Goal: Information Seeking & Learning: Learn about a topic

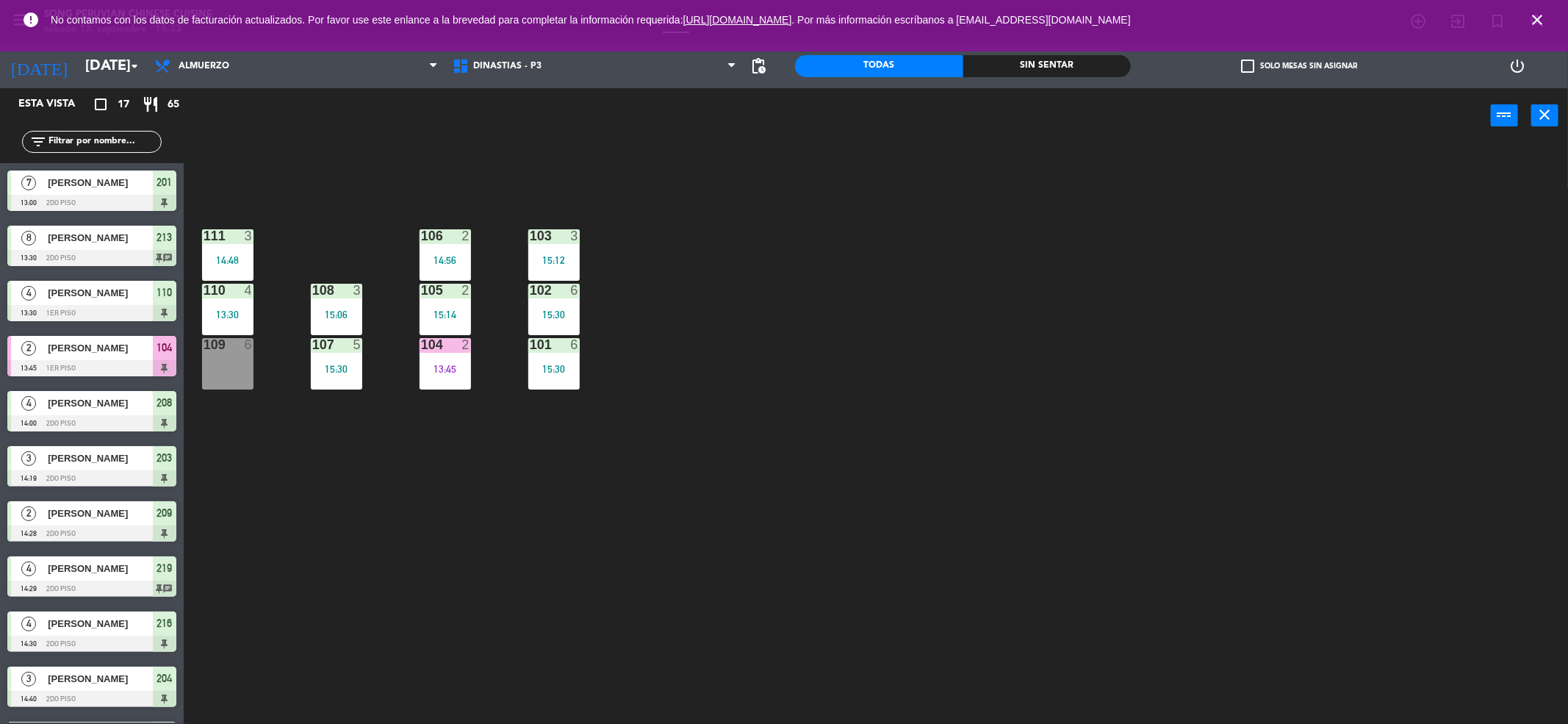
scroll to position [223, 0]
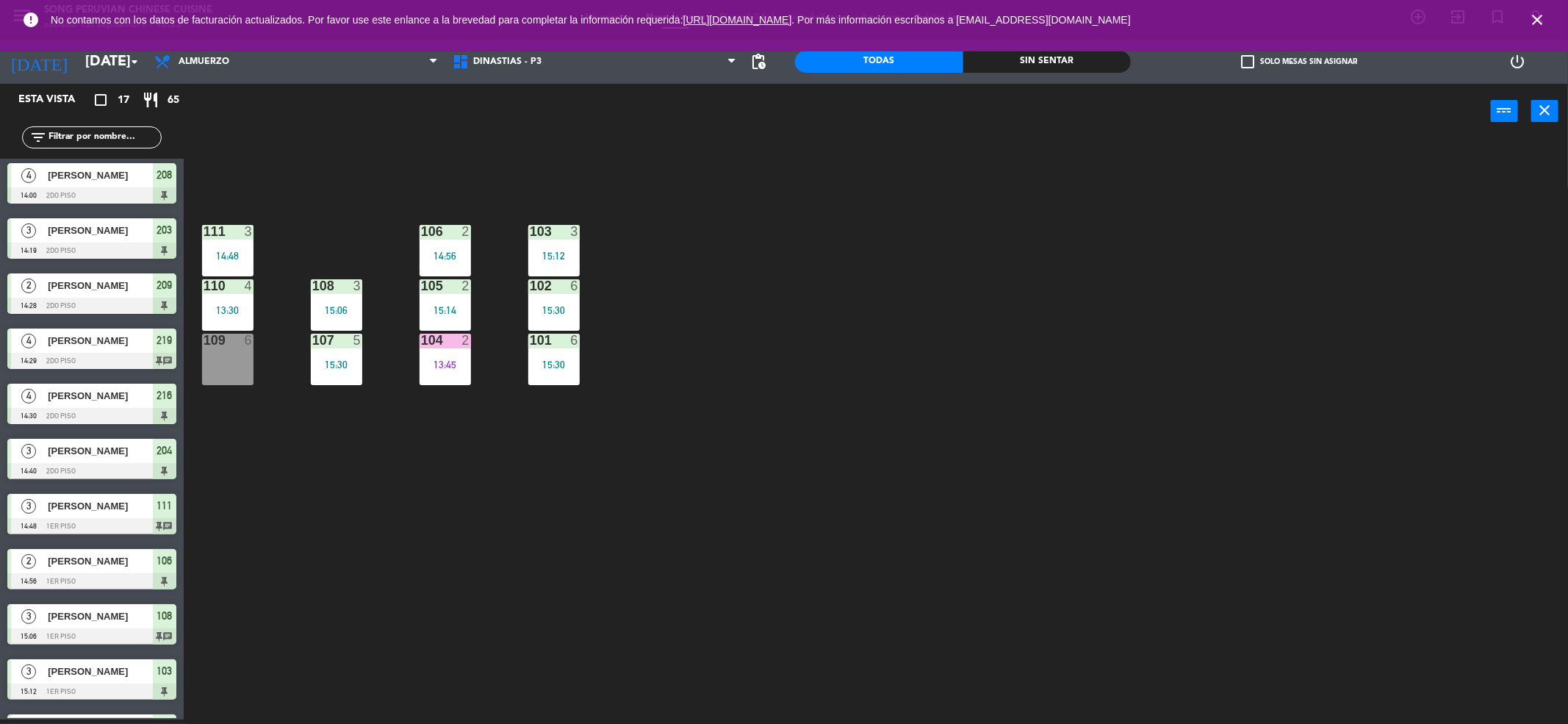
click at [1084, 65] on div "Sin sentar" at bounding box center [1047, 61] width 168 height 22
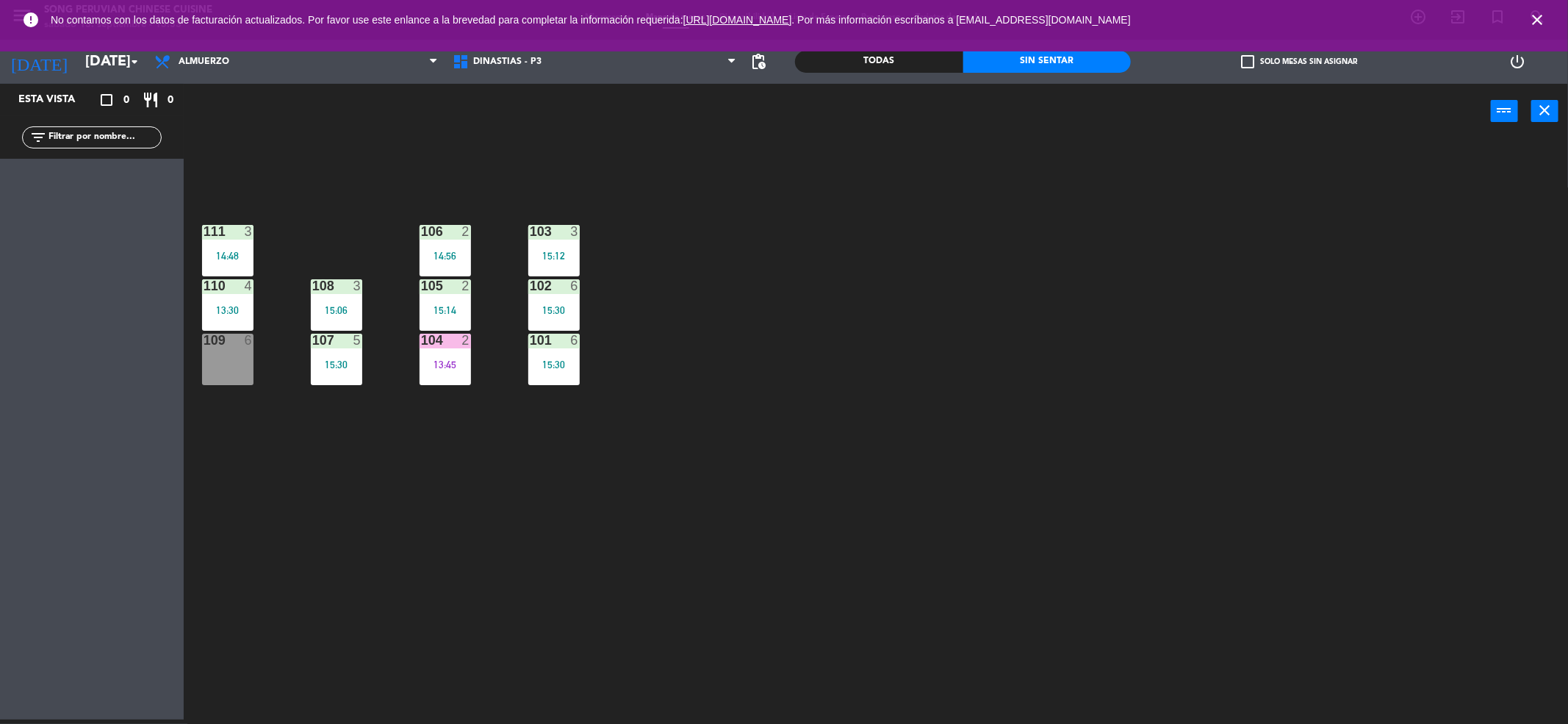
click at [1535, 20] on icon "close" at bounding box center [1537, 19] width 18 height 18
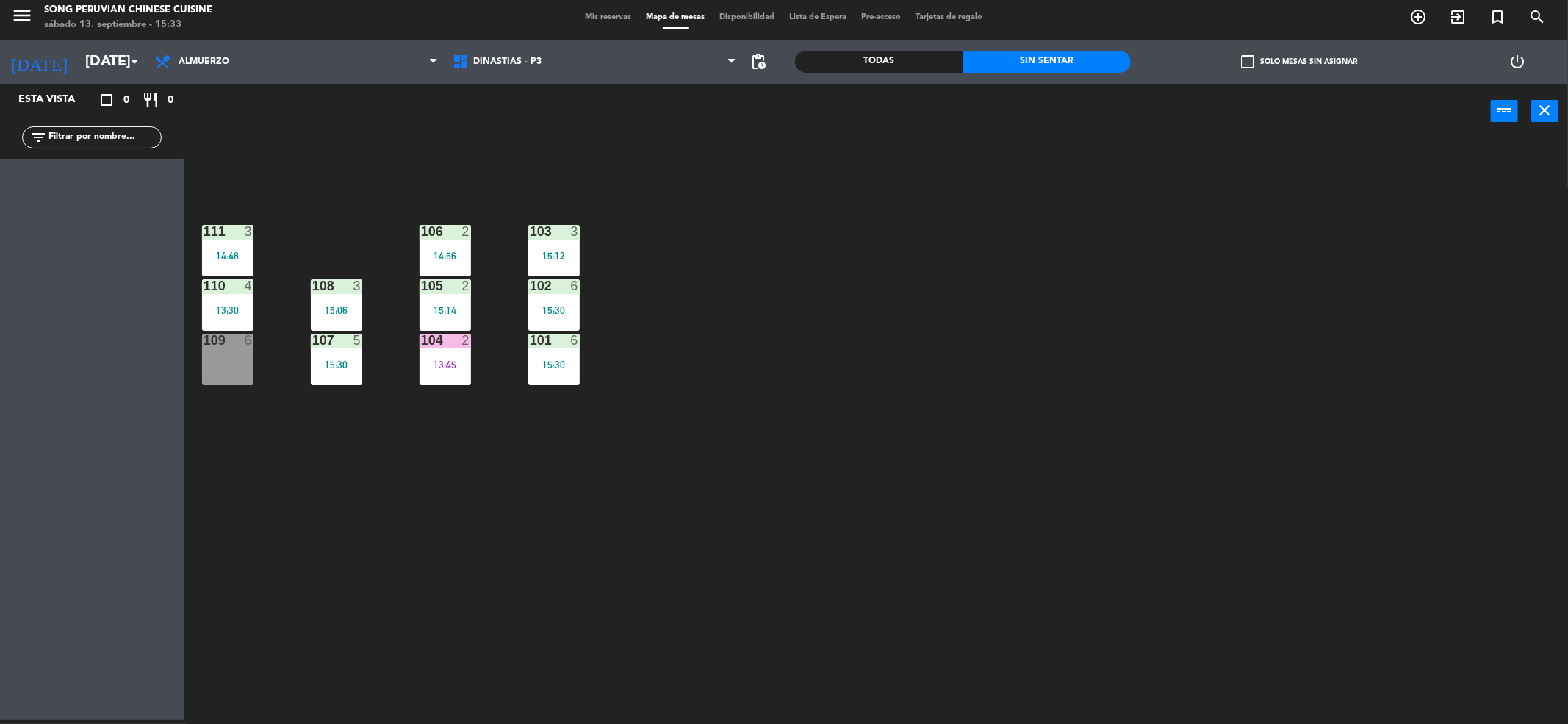
click at [902, 56] on div "Todas" at bounding box center [879, 61] width 168 height 22
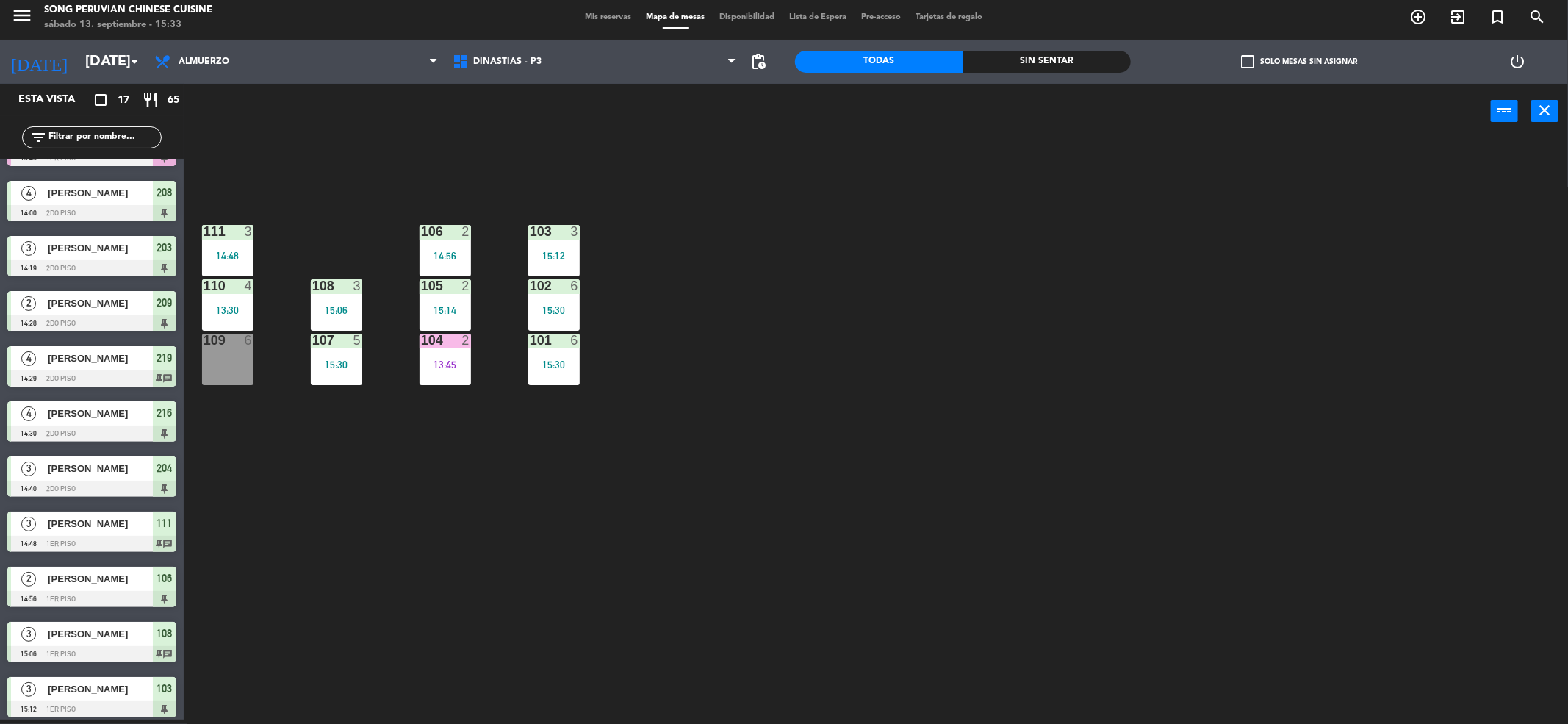
scroll to position [377, 0]
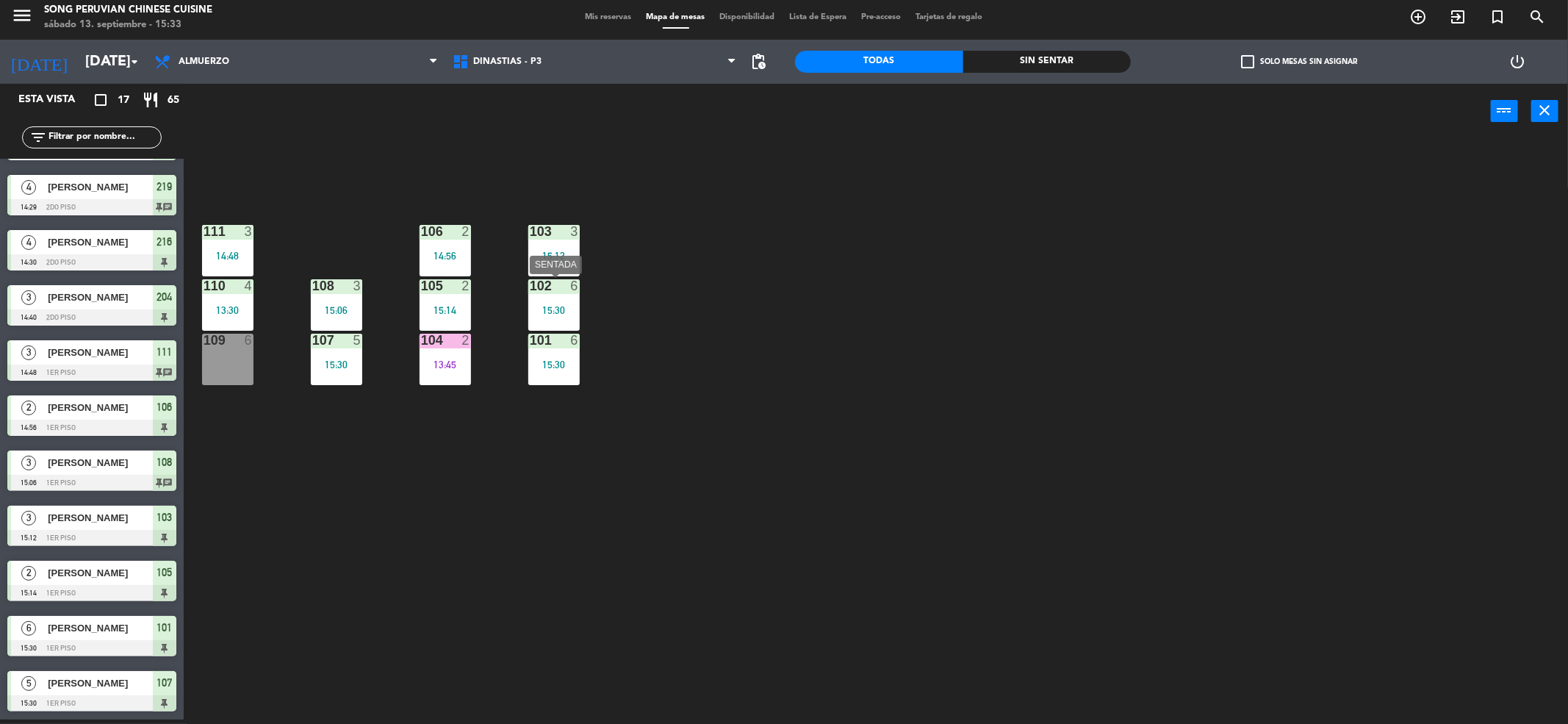
click at [553, 308] on div "15:30" at bounding box center [554, 310] width 51 height 11
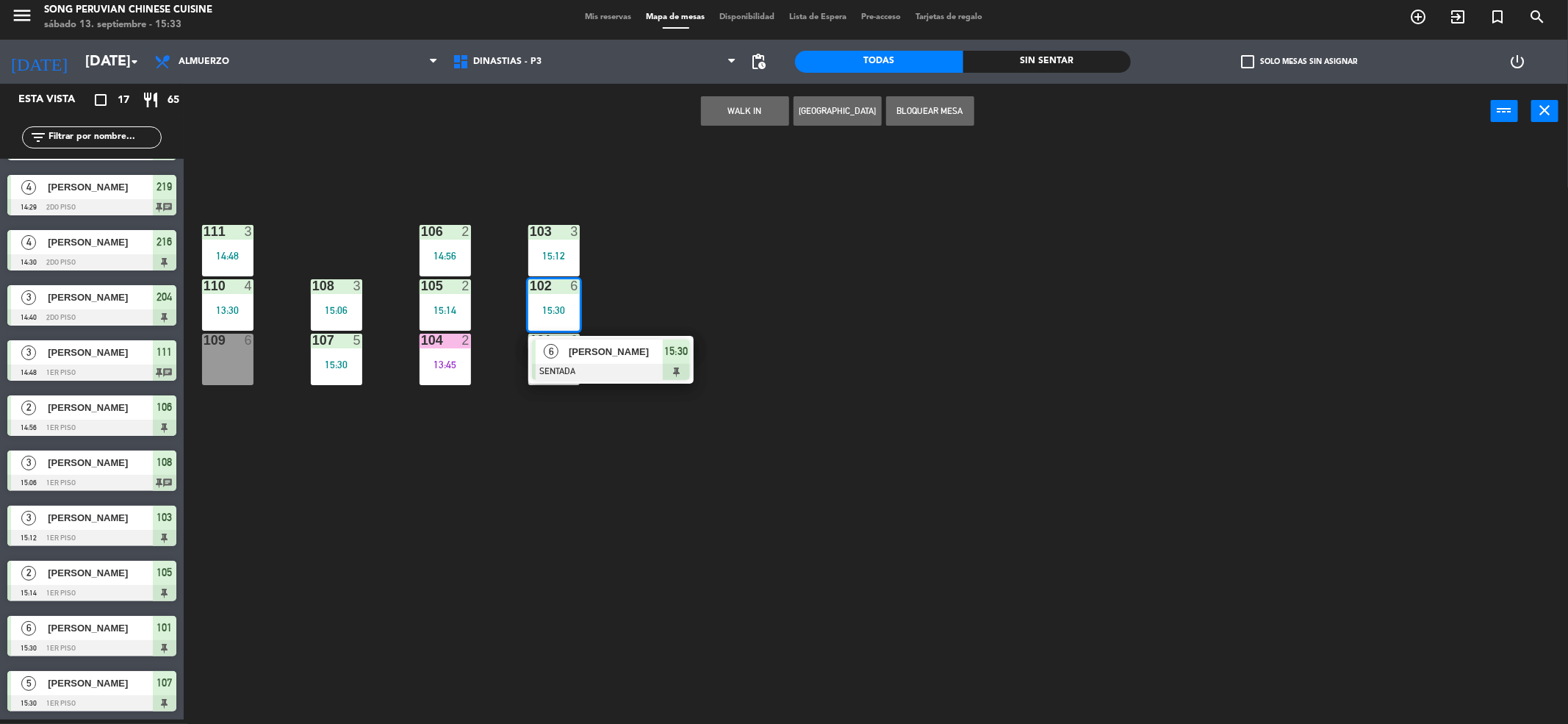
click at [646, 275] on div "103 3 15:12 106 2 14:56 111 3 14:48 102 6 15:30 6 [PERSON_NAME] SENTADA 15:30 1…" at bounding box center [884, 434] width 1369 height 580
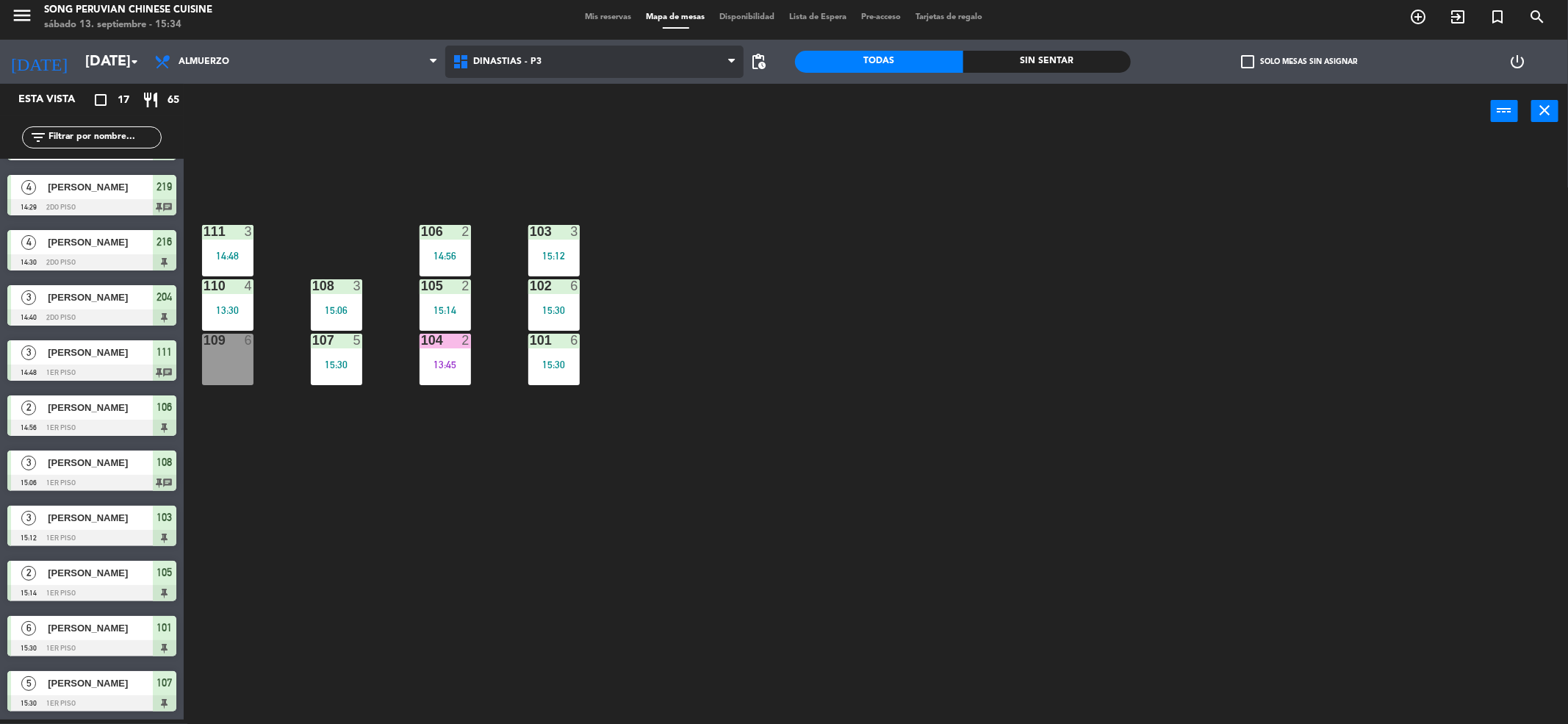
click at [555, 72] on span "DINASTIAS - P3" at bounding box center [594, 62] width 298 height 33
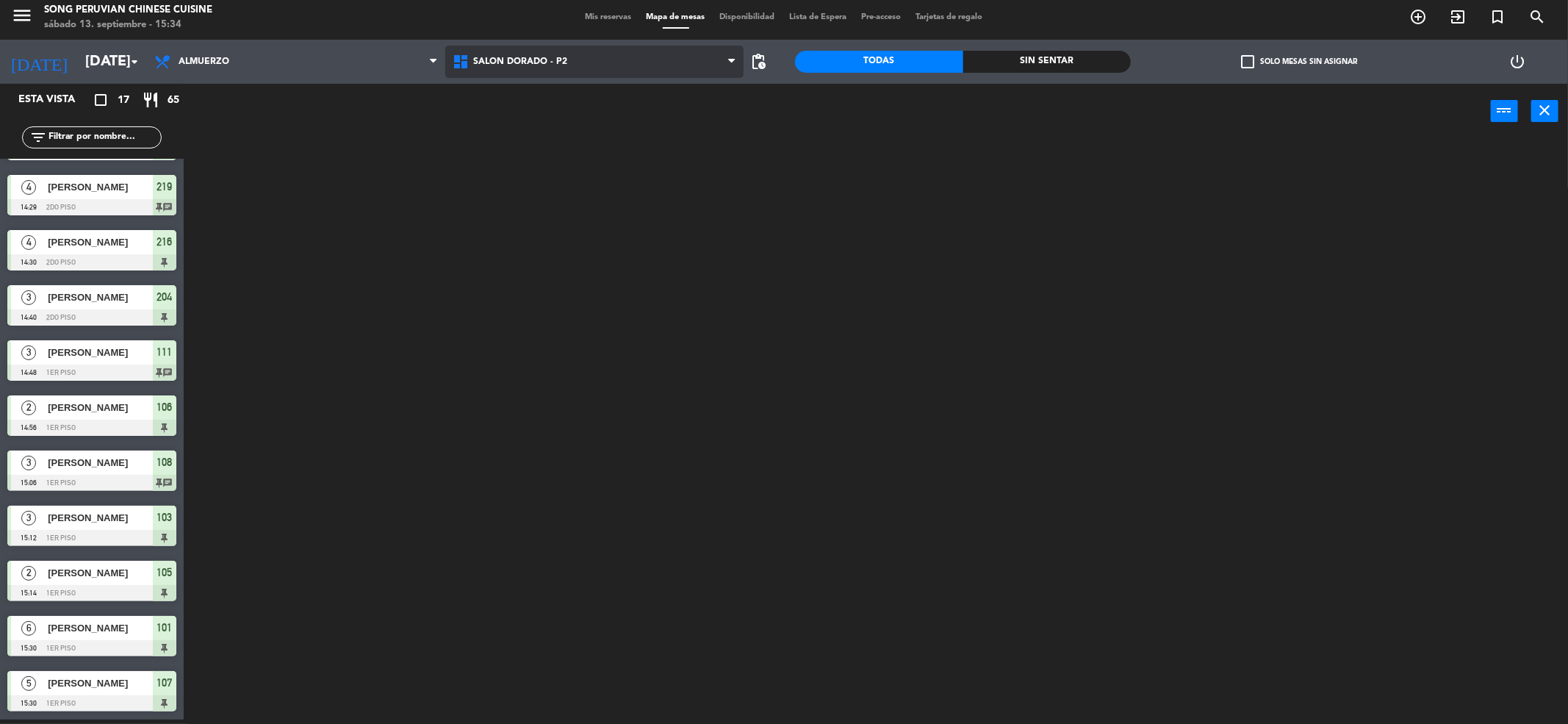
click at [540, 123] on ng-component "menu Song Peruvian Chinese Cuisine [DATE] 13. septiembre - 15:34 Mis reservas M…" at bounding box center [784, 360] width 1568 height 729
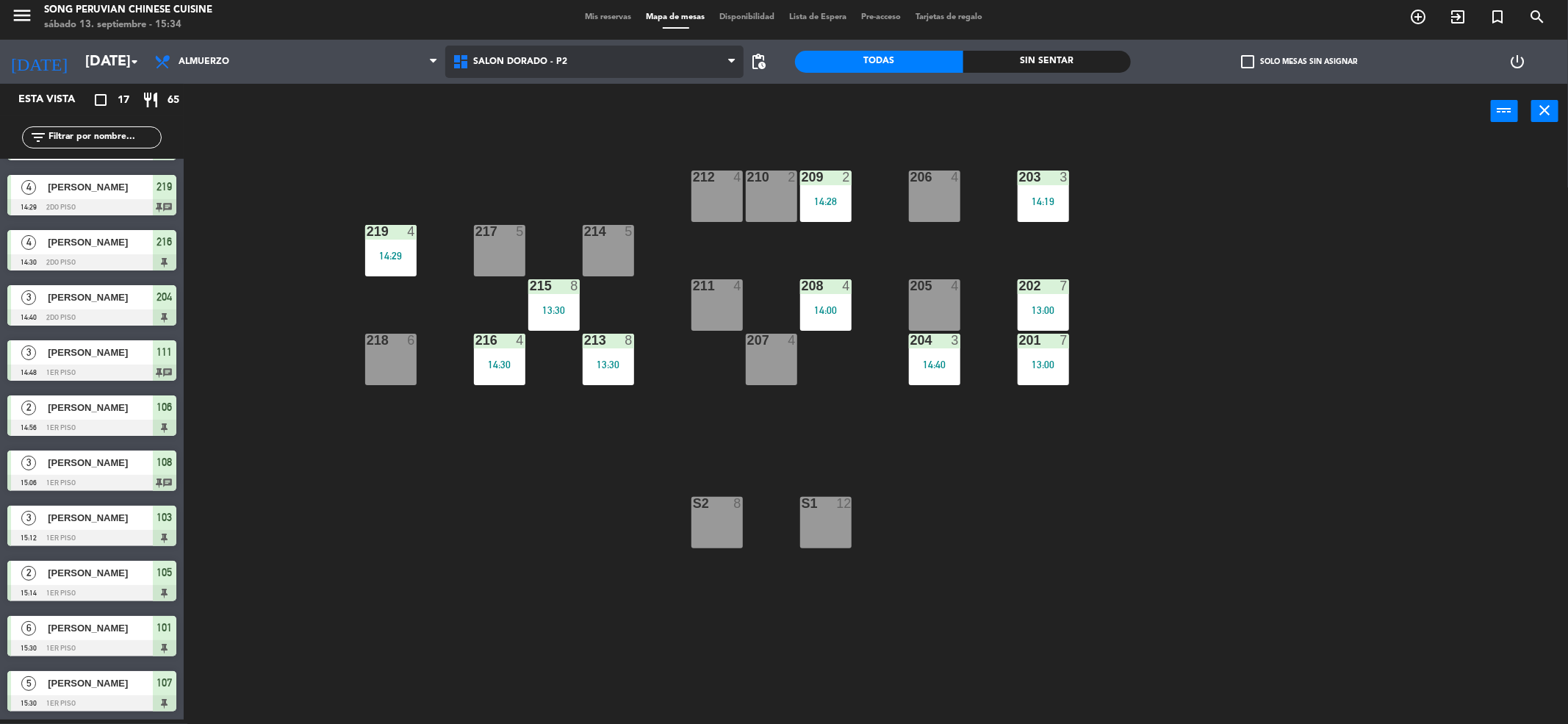
click at [570, 63] on span "SALON DORADO - P2" at bounding box center [594, 62] width 298 height 33
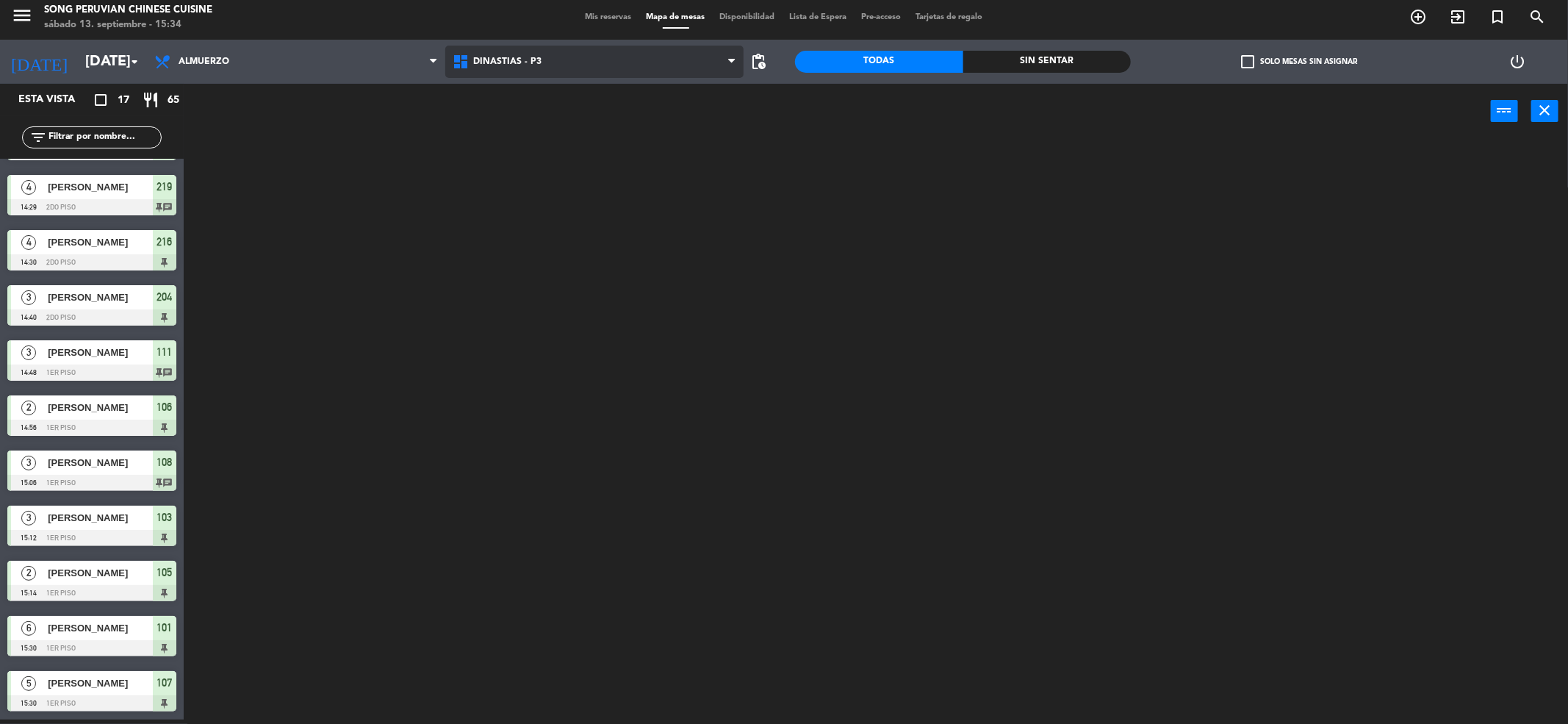
click at [575, 88] on ng-component "menu Song Peruvian Chinese Cuisine [DATE] 13. septiembre - 15:34 Mis reservas M…" at bounding box center [784, 360] width 1568 height 729
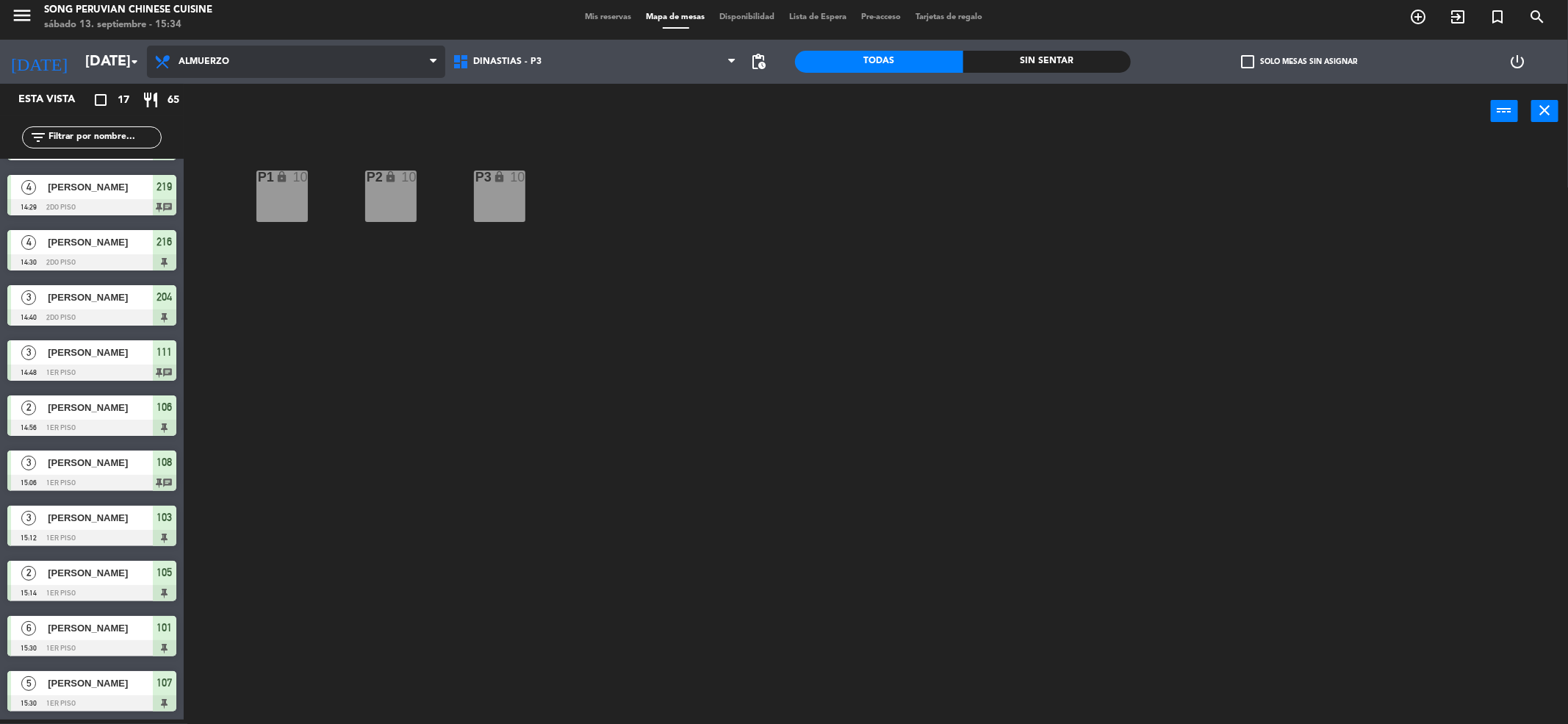
click at [329, 49] on span "Almuerzo" at bounding box center [296, 62] width 298 height 33
click at [340, 135] on ng-component "menu Song Peruvian Chinese Cuisine [DATE] 13. septiembre - 15:34 Mis reservas M…" at bounding box center [784, 360] width 1568 height 729
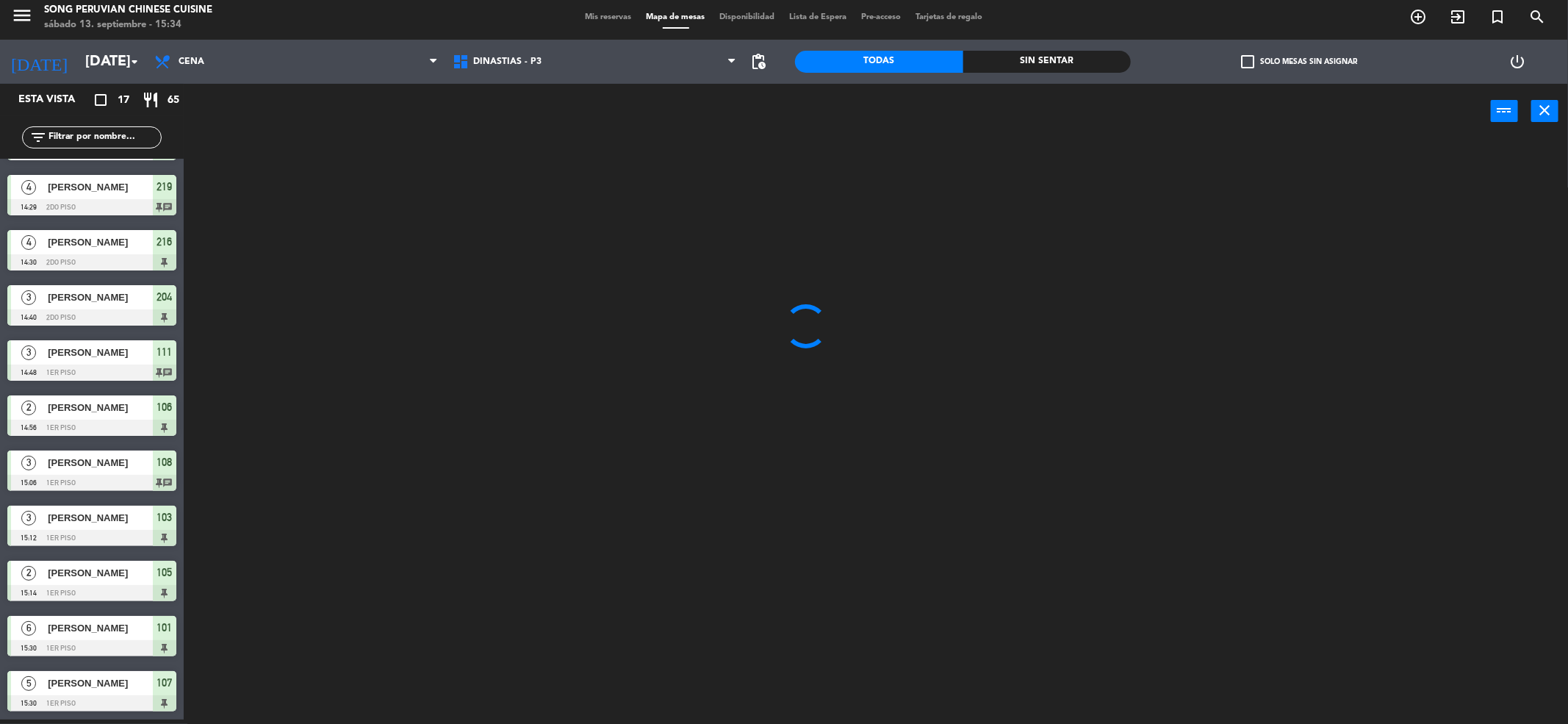
click at [1086, 50] on div "Sin sentar" at bounding box center [1047, 61] width 168 height 22
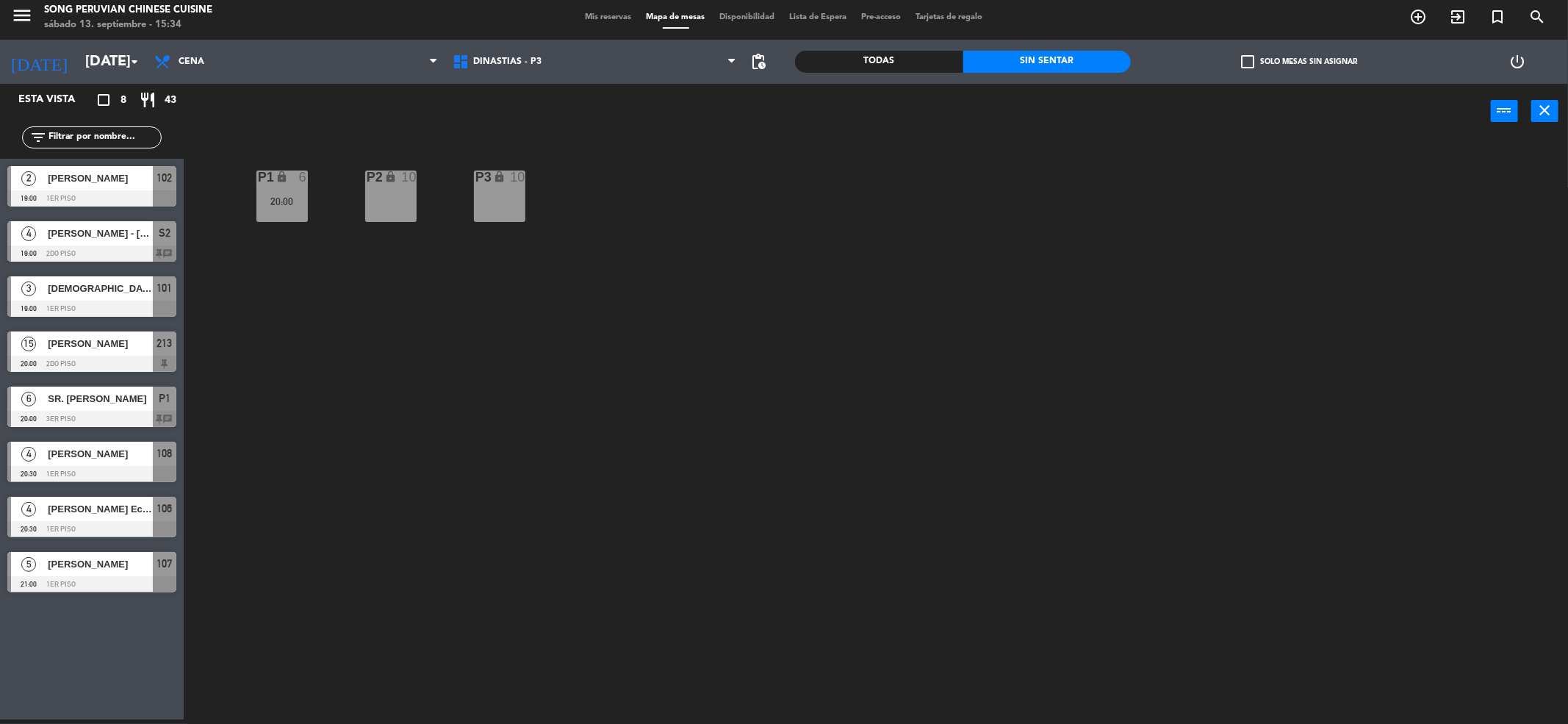
scroll to position [0, 0]
click at [555, 63] on span "DINASTIAS - P3" at bounding box center [594, 62] width 298 height 33
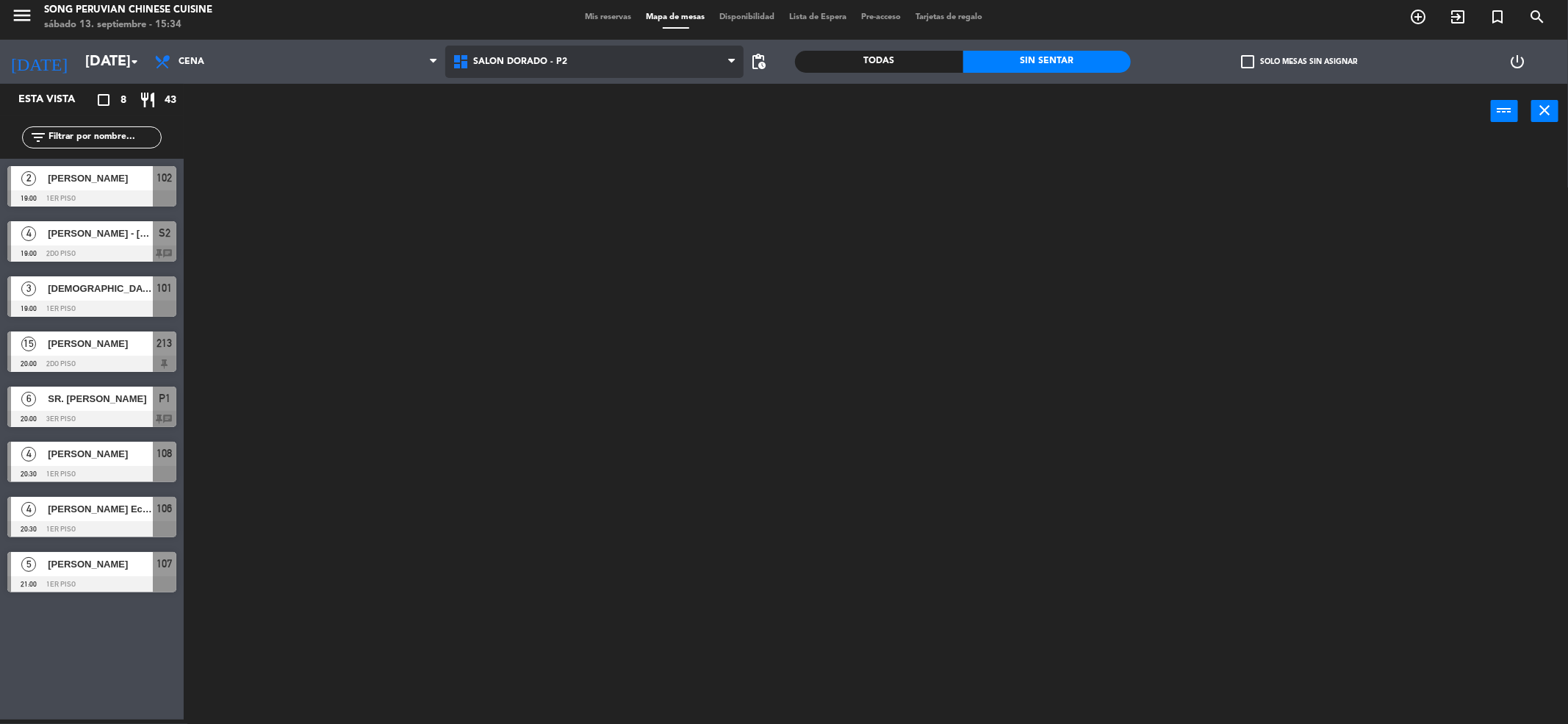
click at [568, 112] on ng-component "menu Song Peruvian Chinese Cuisine [DATE] 13. septiembre - 15:34 Mis reservas M…" at bounding box center [784, 360] width 1568 height 729
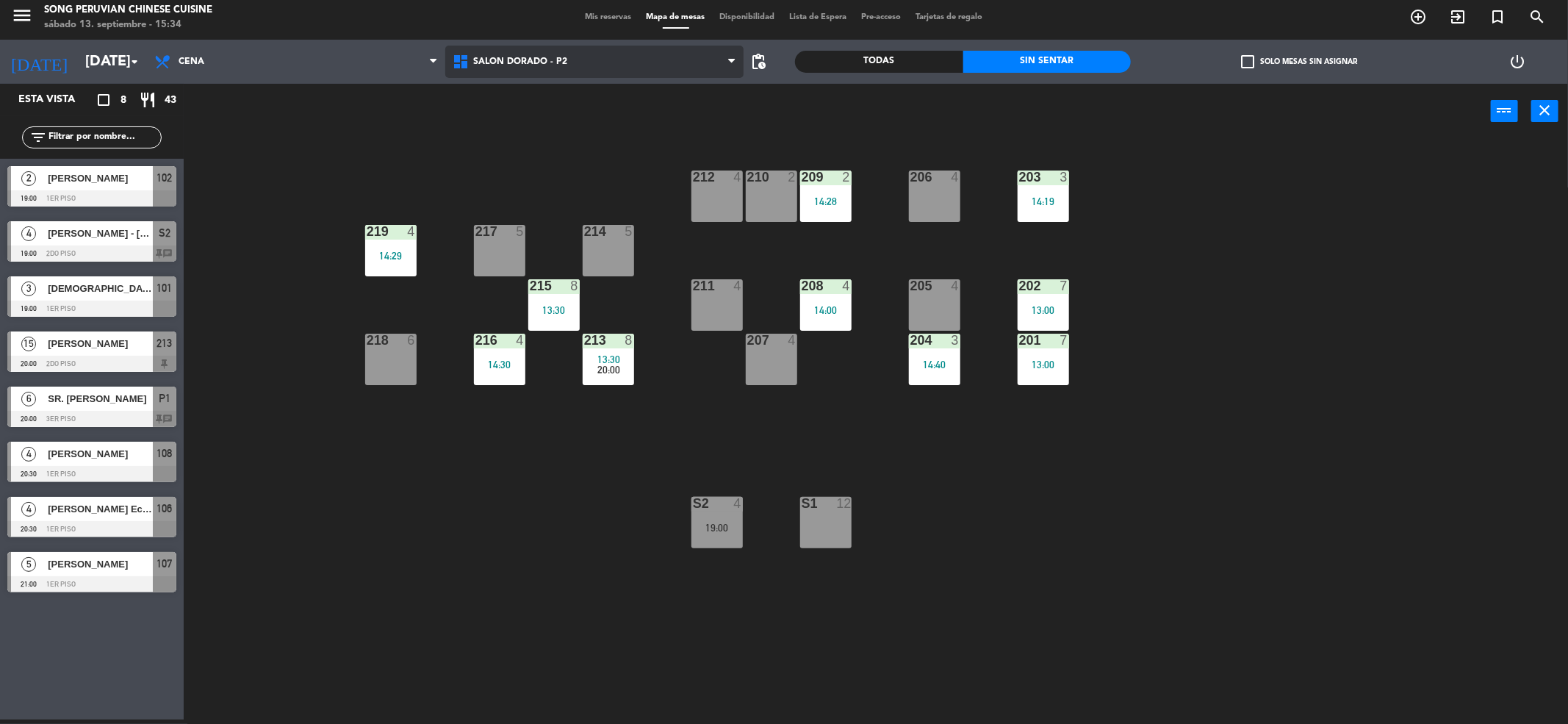
click at [571, 50] on span "SALON DORADO - P2" at bounding box center [594, 62] width 298 height 33
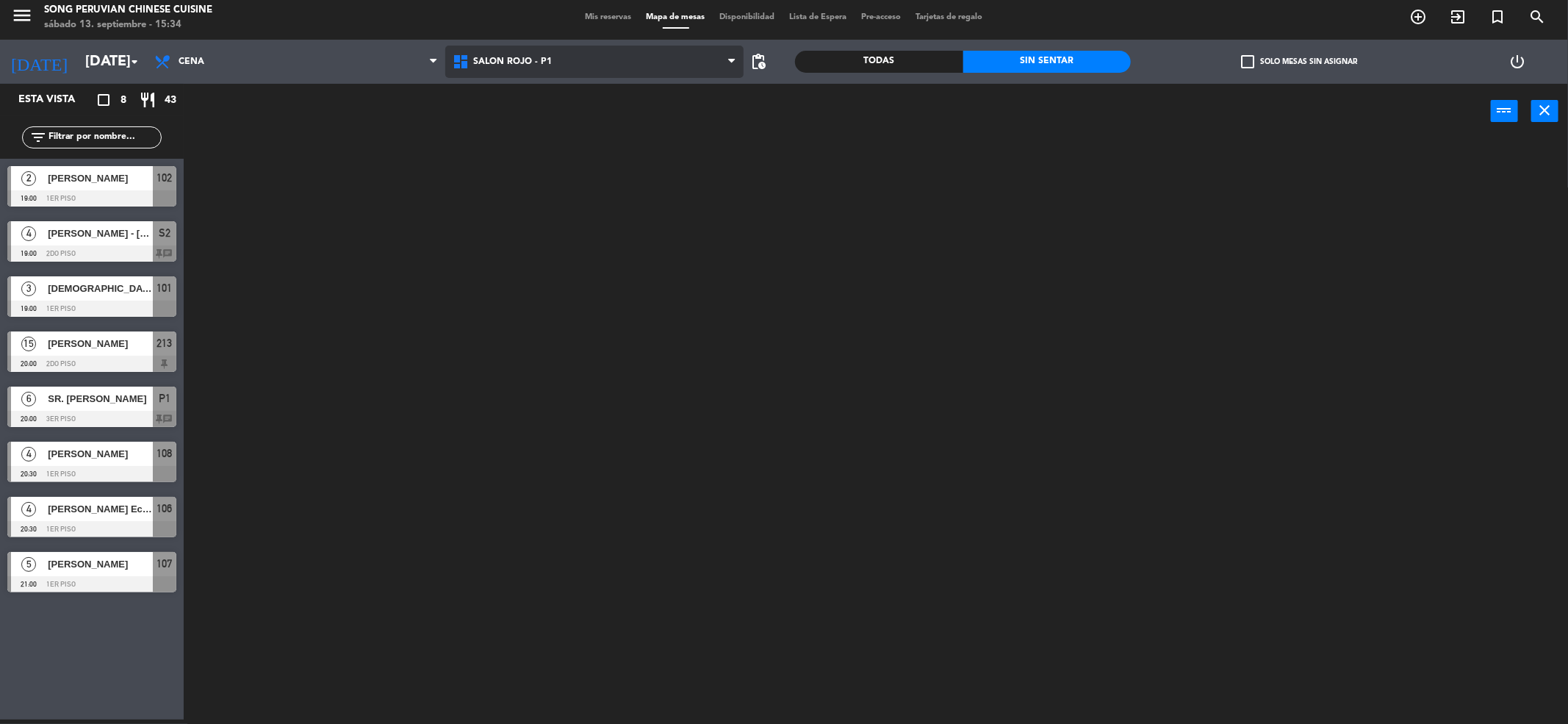
click at [559, 147] on ng-component "menu Song Peruvian Chinese Cuisine [DATE] 13. septiembre - 15:34 Mis reservas M…" at bounding box center [784, 360] width 1568 height 729
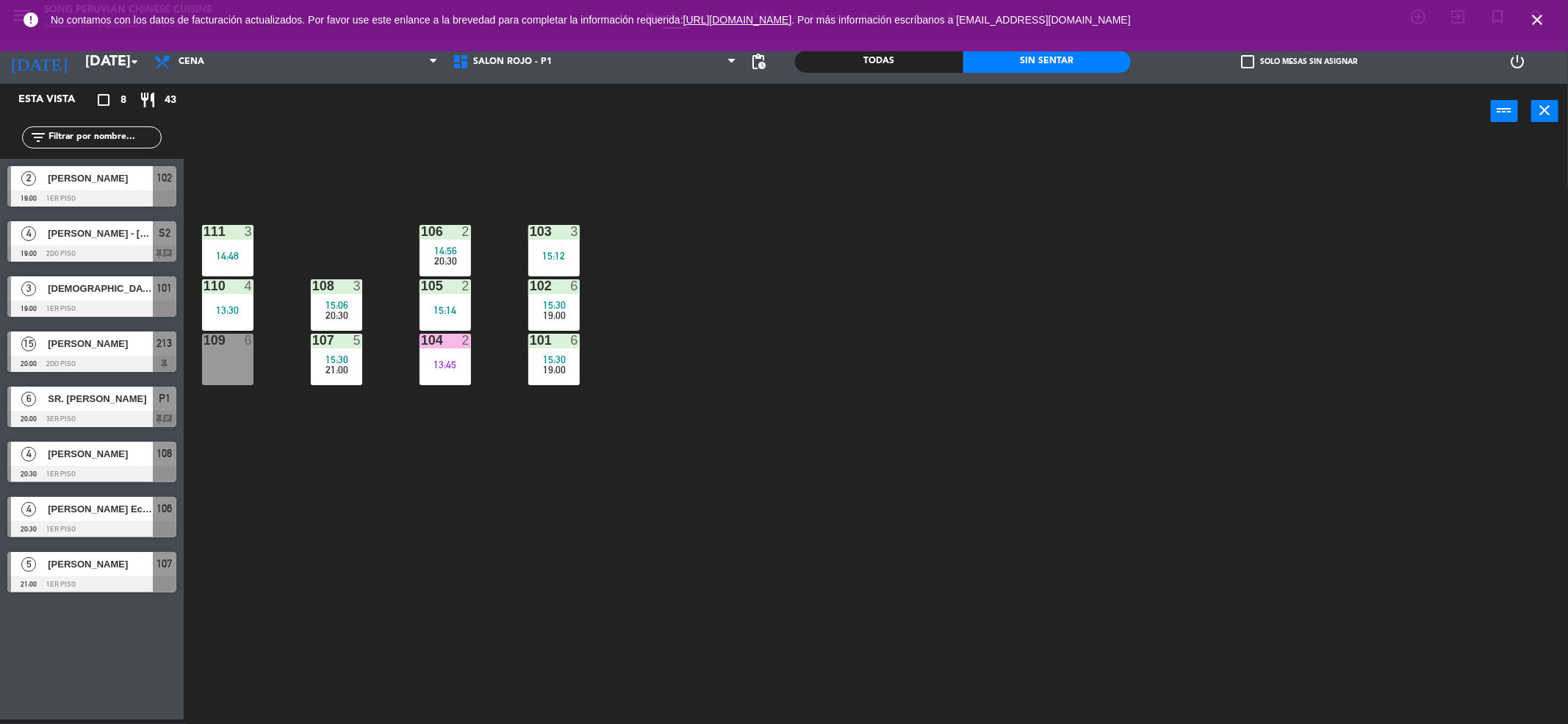
click at [1533, 16] on icon "close" at bounding box center [1537, 19] width 18 height 18
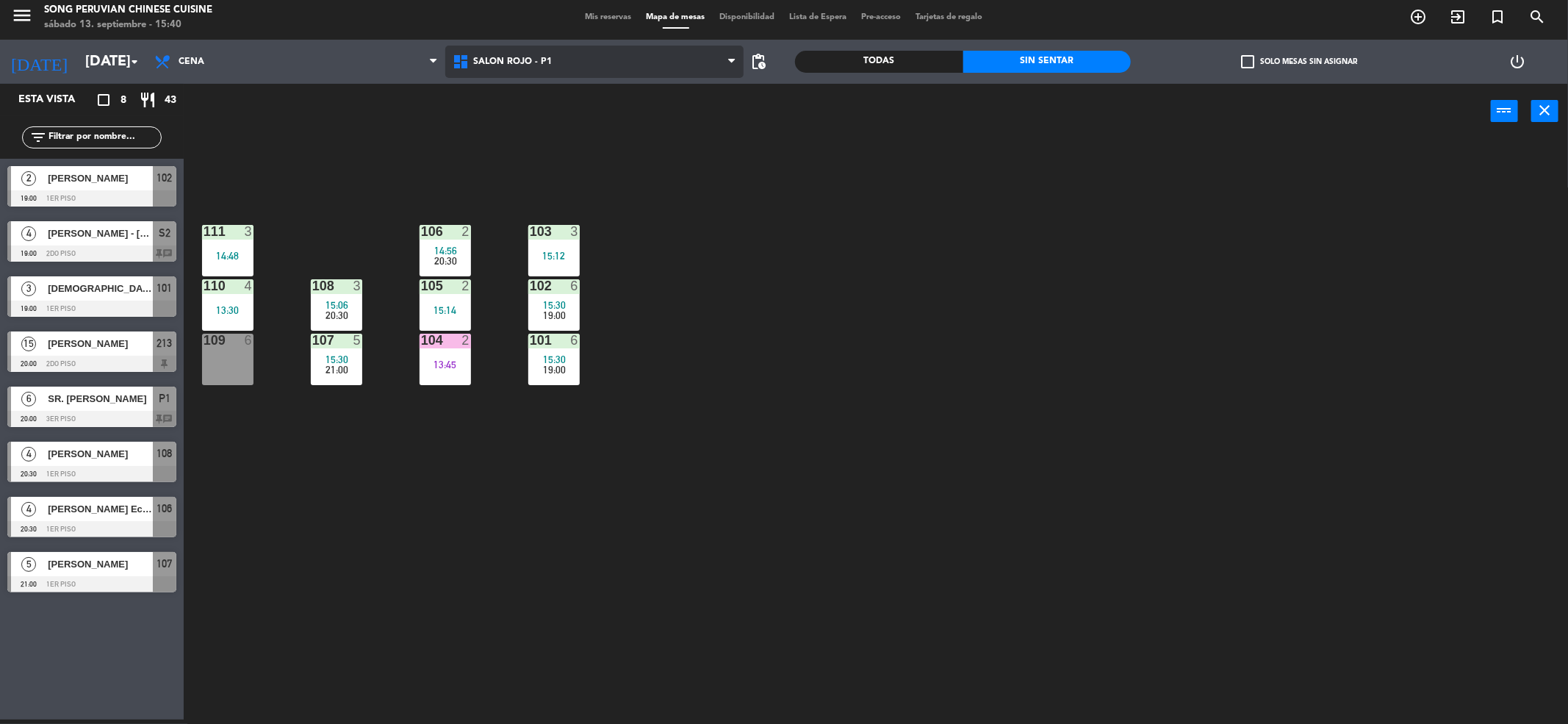
click at [616, 48] on span "SALON ROJO - P1" at bounding box center [594, 62] width 298 height 33
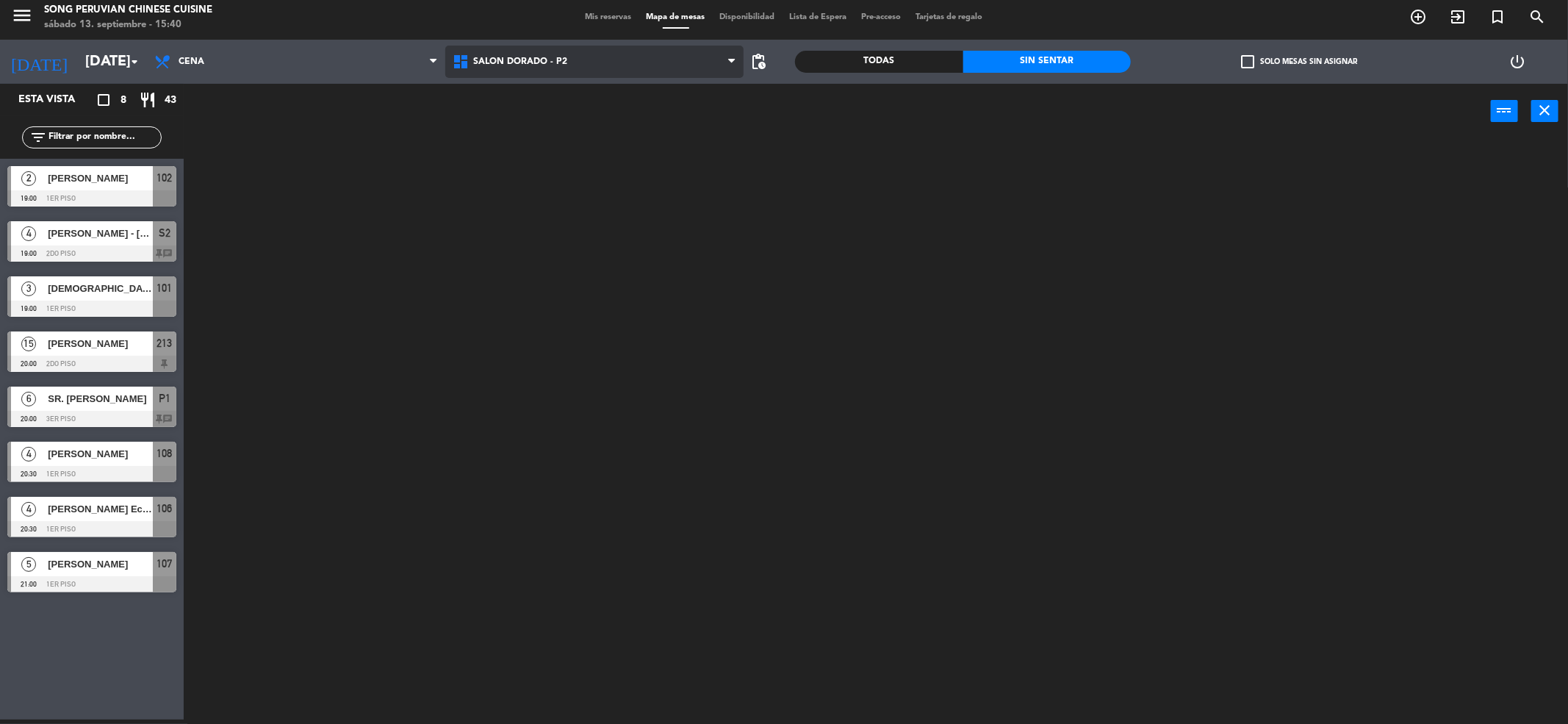
click at [601, 123] on ng-component "menu Song Peruvian Chinese Cuisine [DATE] 13. septiembre - 15:40 Mis reservas M…" at bounding box center [784, 360] width 1568 height 729
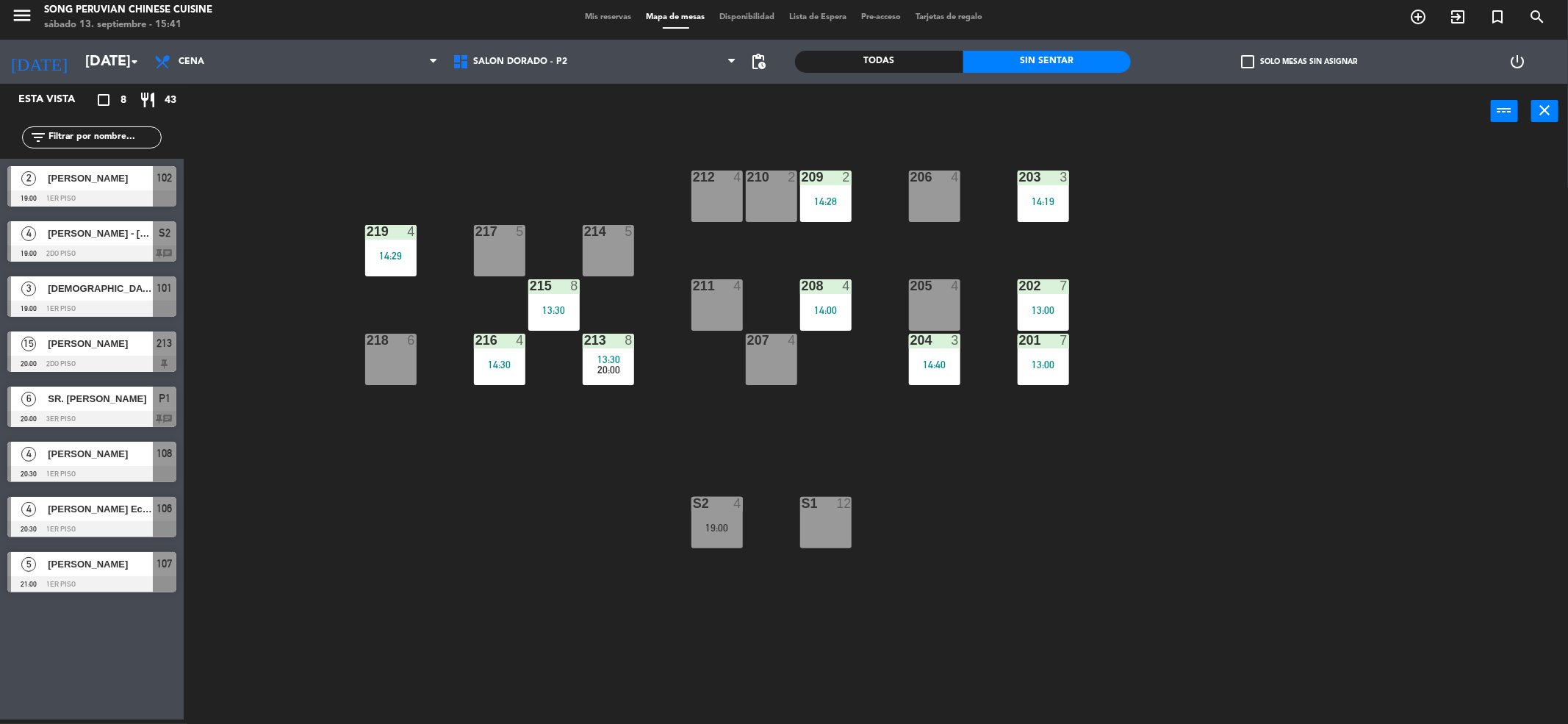
click at [138, 411] on div at bounding box center [92, 419] width 169 height 16
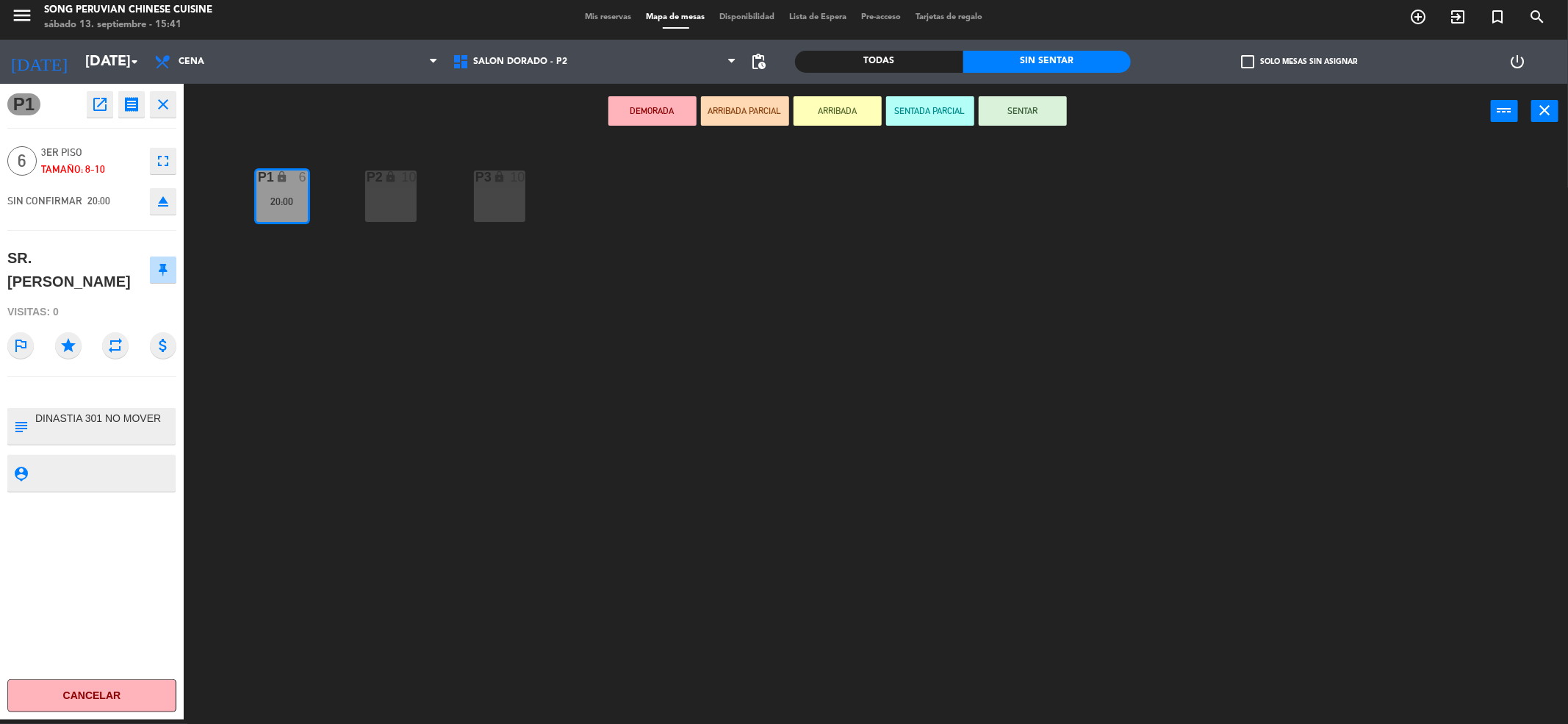
click at [167, 107] on icon "close" at bounding box center [163, 104] width 18 height 18
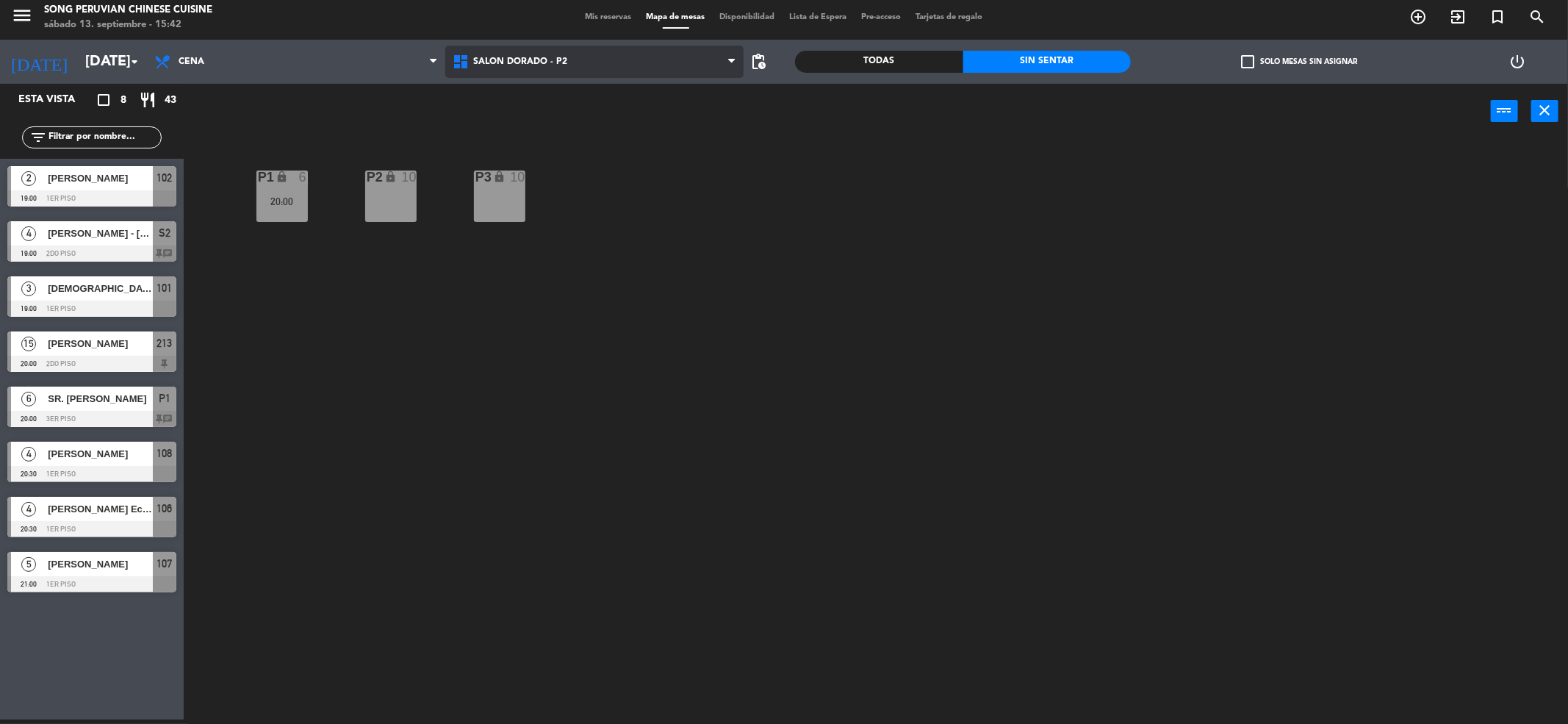
click at [532, 66] on span "SALON DORADO - P2" at bounding box center [594, 62] width 298 height 33
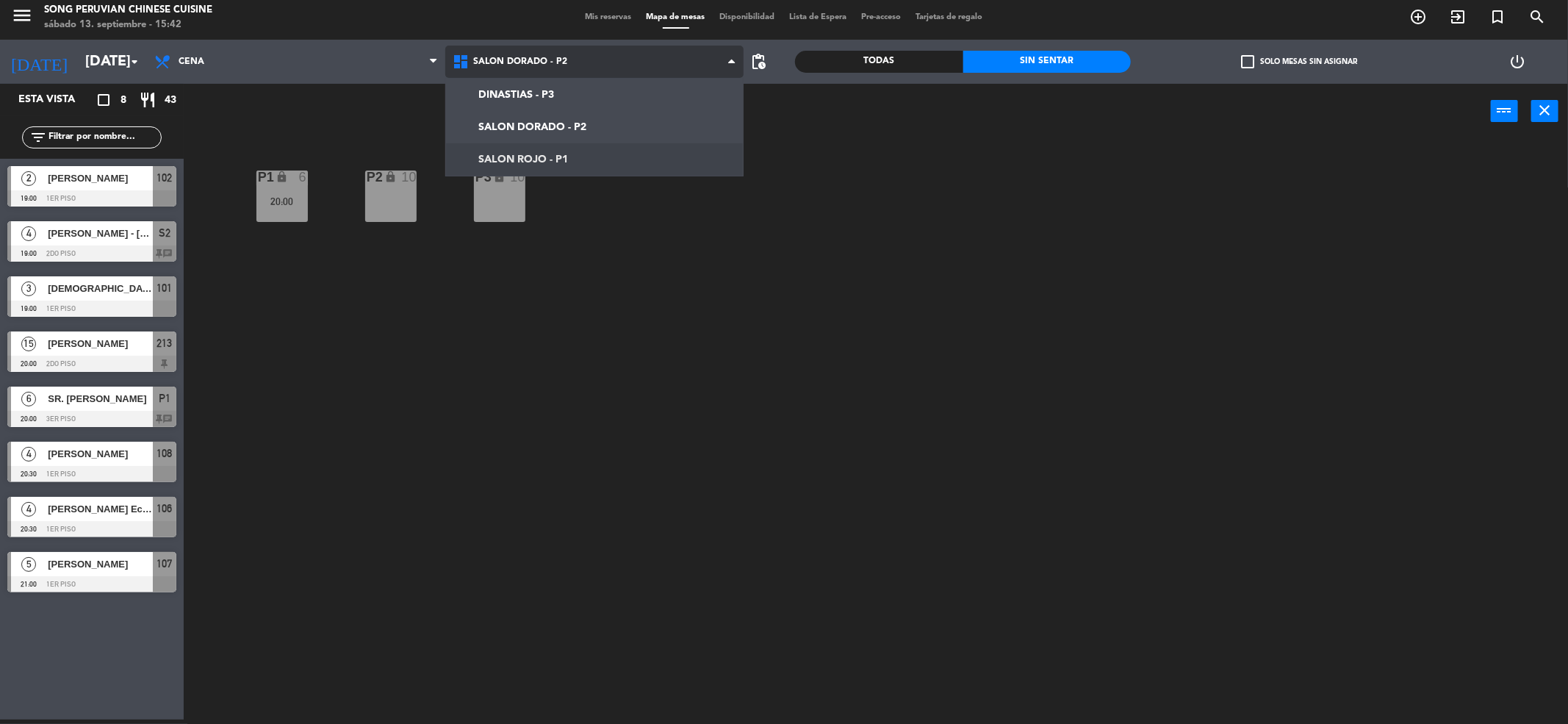
click at [575, 153] on ng-component "menu Song Peruvian Chinese Cuisine [DATE] 13. septiembre - 15:42 Mis reservas M…" at bounding box center [784, 360] width 1568 height 729
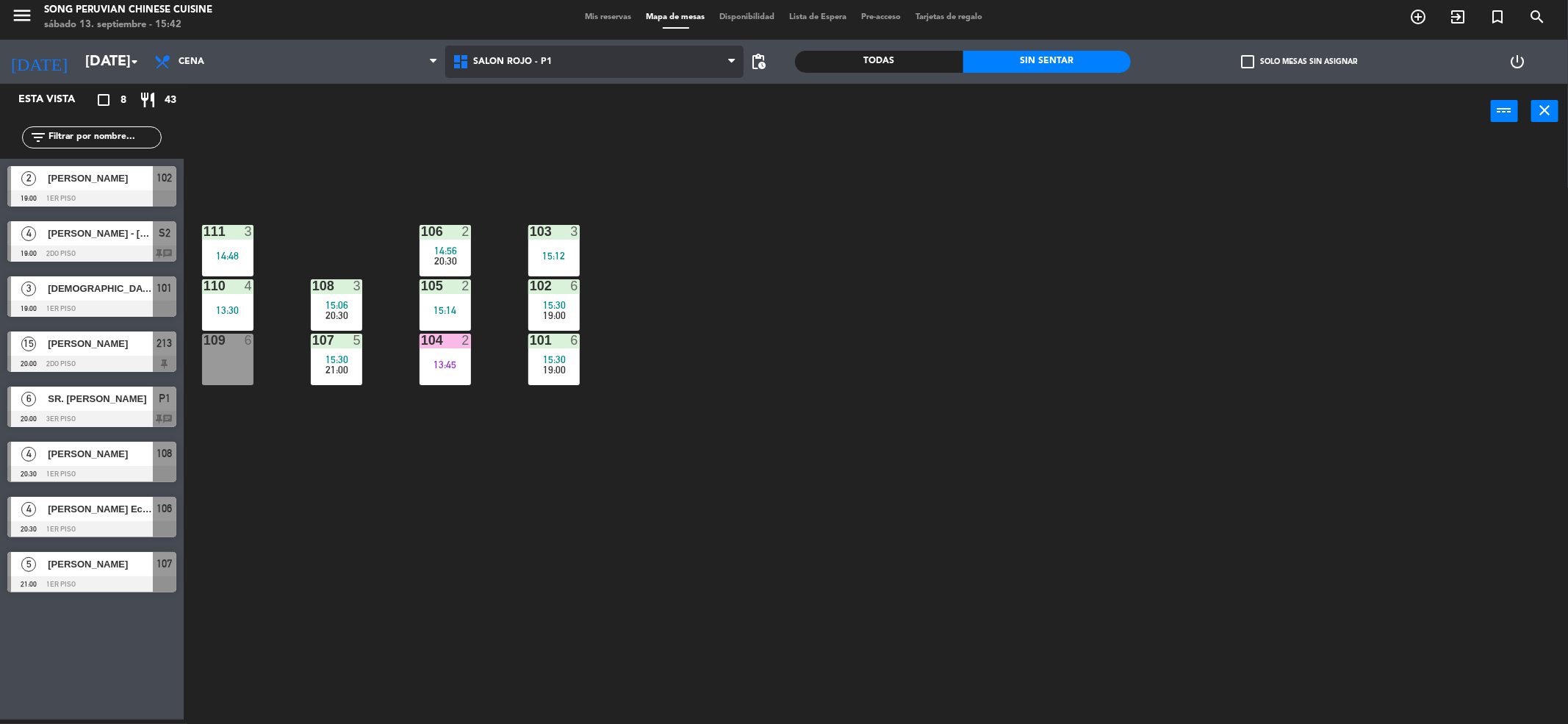
click at [597, 72] on span "SALON ROJO - P1" at bounding box center [594, 62] width 298 height 33
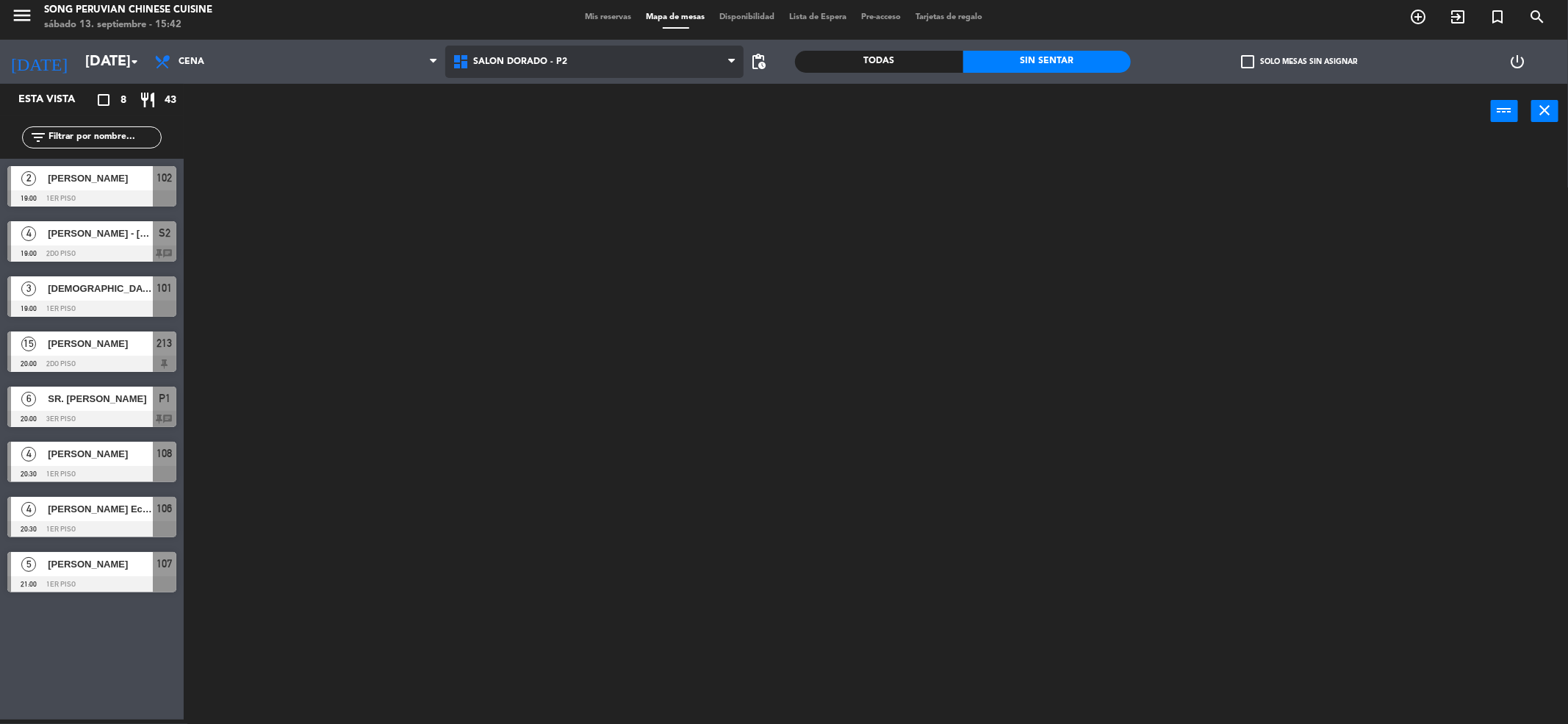
click at [592, 121] on ng-component "menu Song Peruvian Chinese Cuisine [DATE] 13. septiembre - 15:42 Mis reservas M…" at bounding box center [784, 360] width 1568 height 729
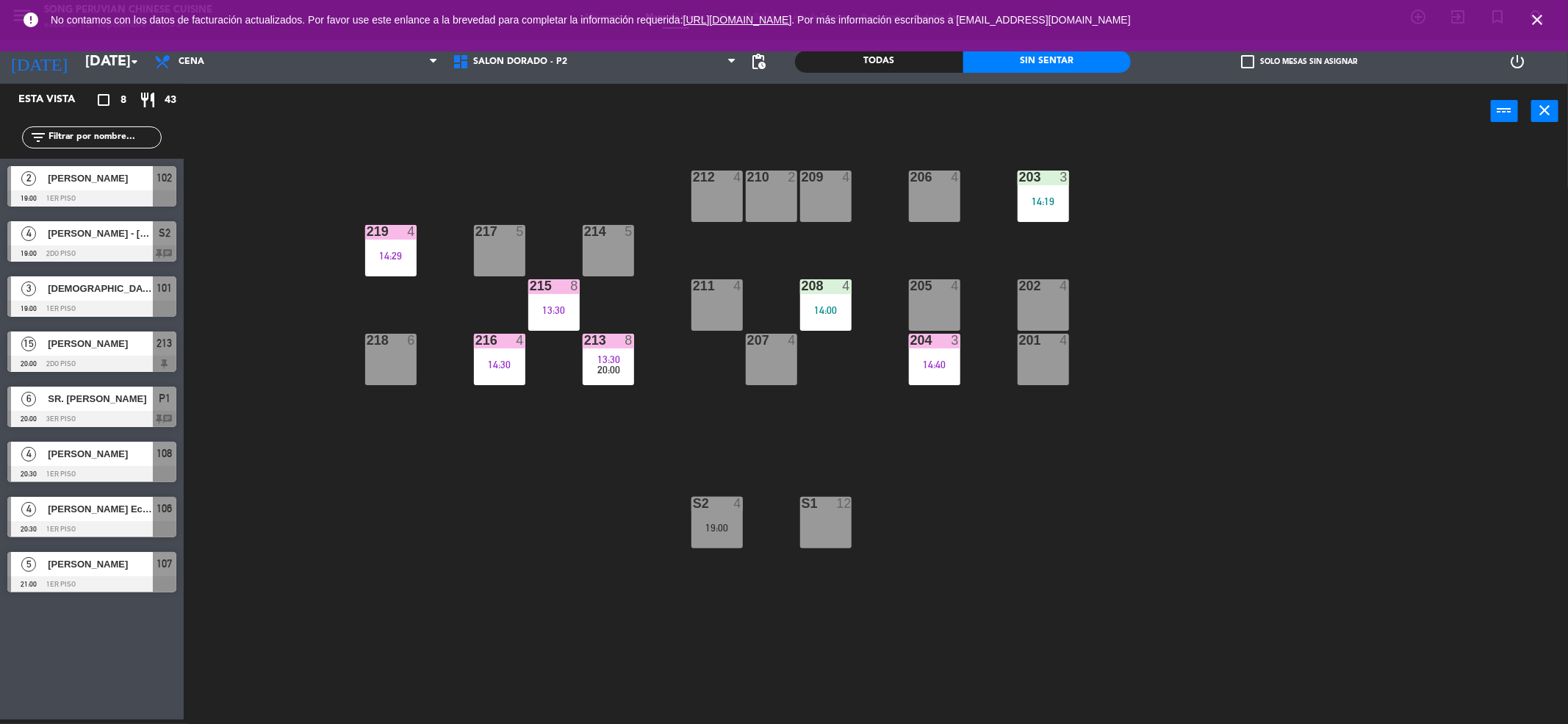
click at [1531, 24] on icon "close" at bounding box center [1537, 19] width 18 height 18
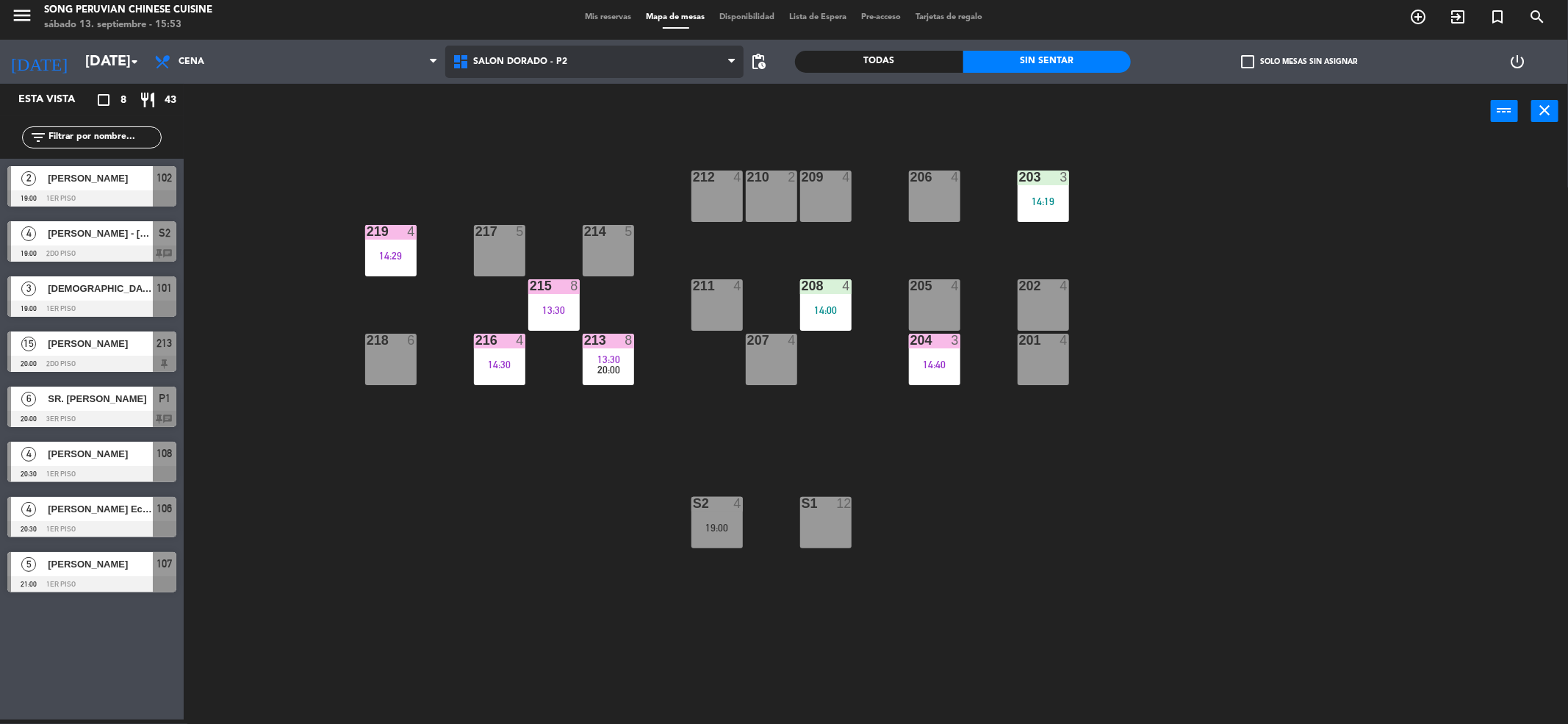
click at [625, 55] on span "SALON DORADO - P2" at bounding box center [594, 62] width 298 height 33
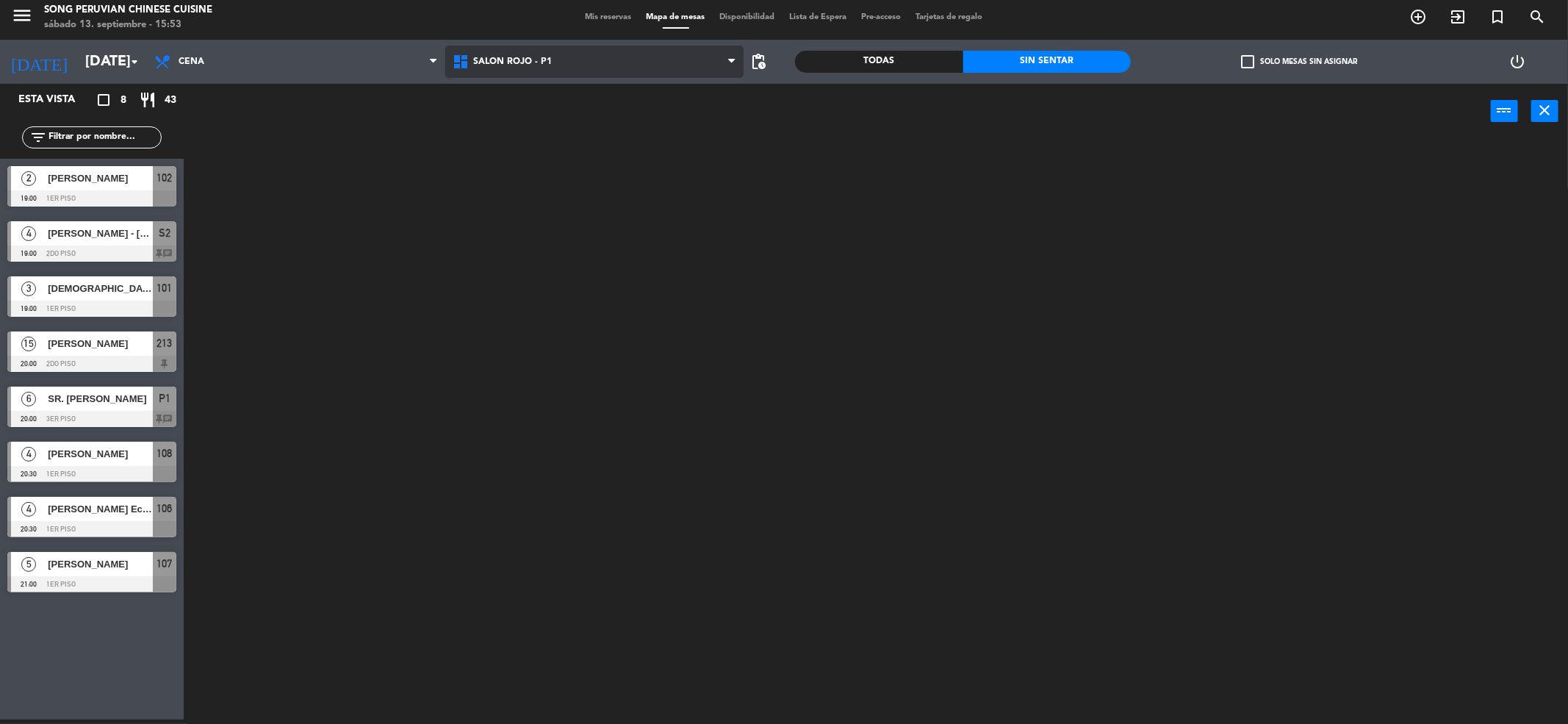
click at [601, 157] on ng-component "menu Song Peruvian Chinese Cuisine [DATE] 13. septiembre - 15:53 Mis reservas M…" at bounding box center [784, 360] width 1568 height 729
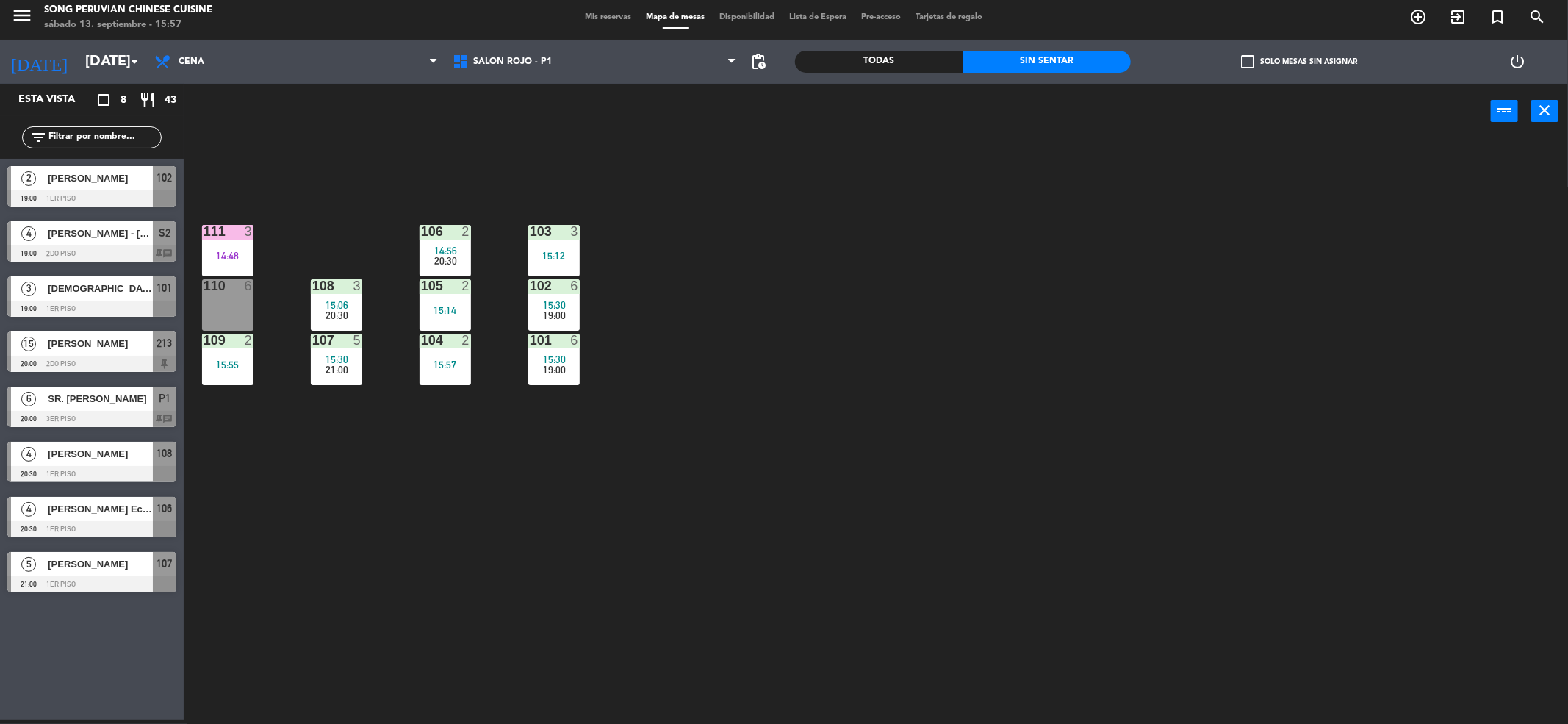
click at [400, 142] on main "103 3 15:12 106 2 14:56 20:30 111 3 14:48 102 6 15:30 19:00 105 2 15:14 108 3 1…" at bounding box center [876, 427] width 1385 height 596
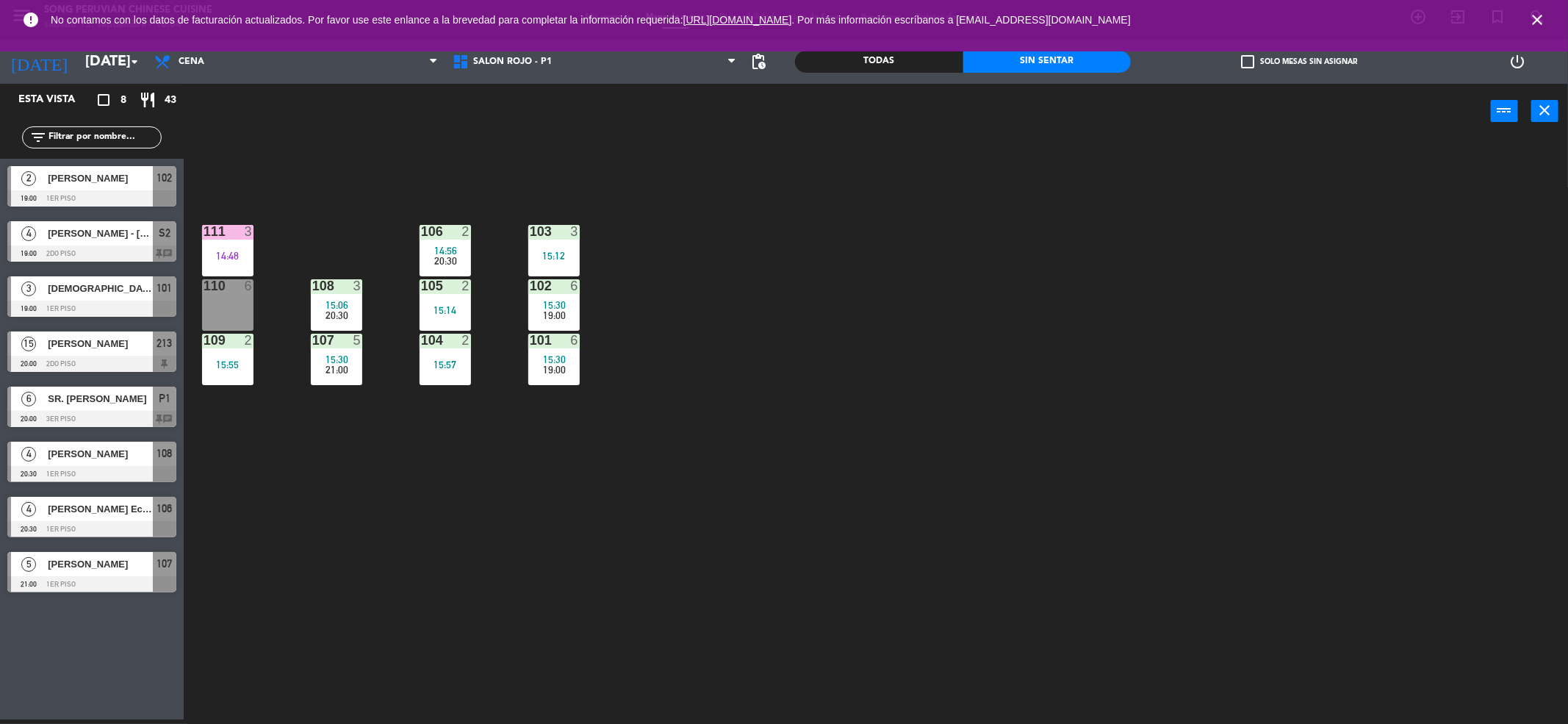
click at [1541, 17] on icon "close" at bounding box center [1537, 19] width 18 height 18
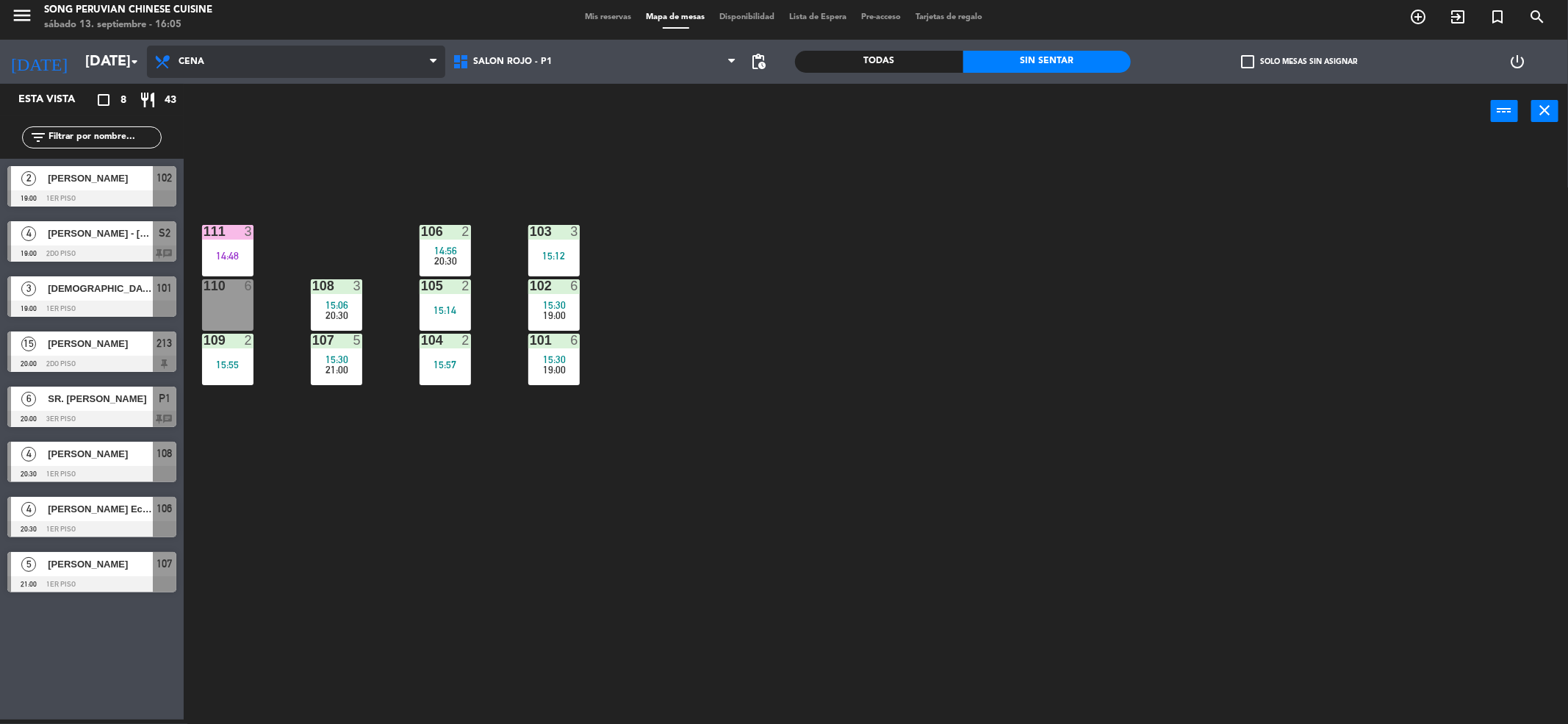
click at [332, 65] on span "Cena" at bounding box center [296, 62] width 298 height 33
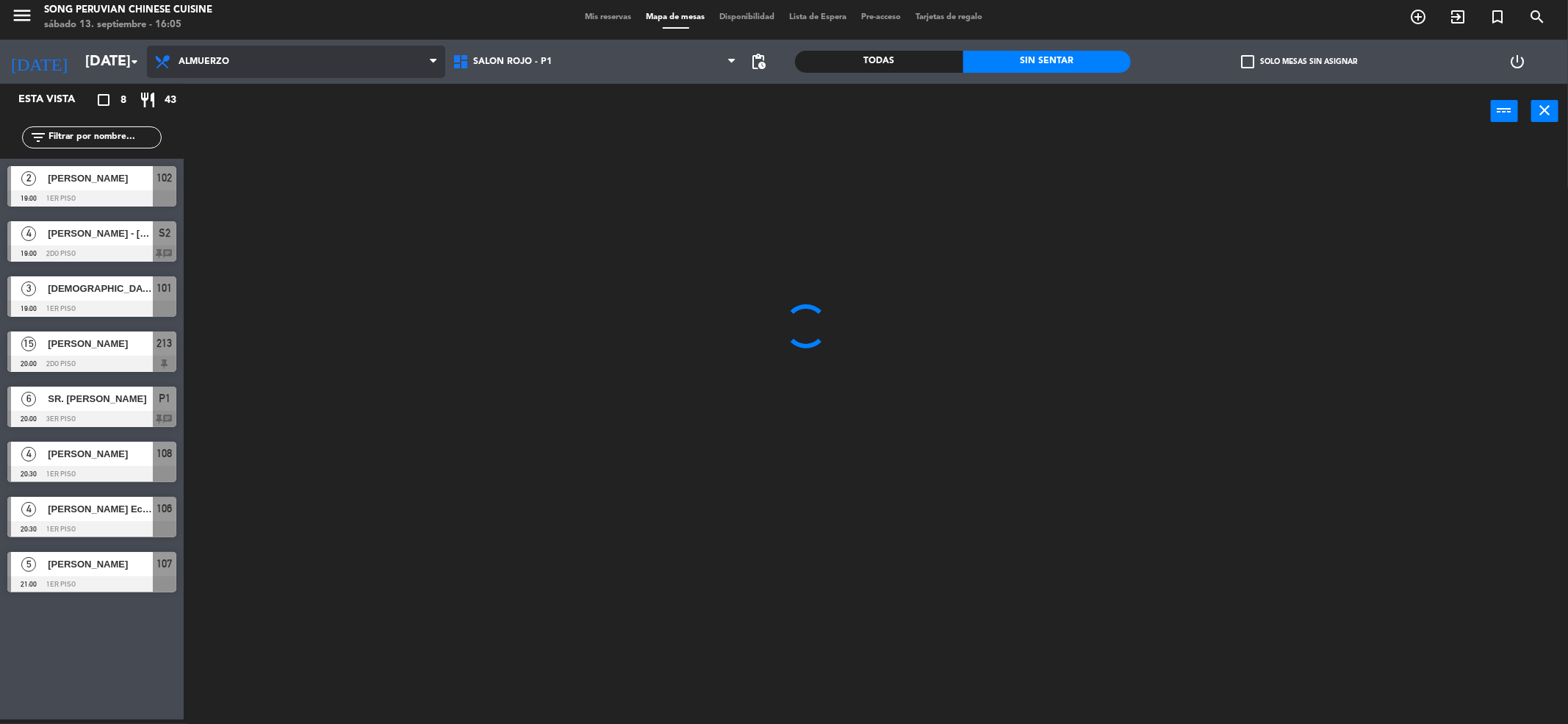
click at [326, 103] on ng-component "menu Song Peruvian Chinese Cuisine [DATE] 13. septiembre - 16:05 Mis reservas M…" at bounding box center [784, 360] width 1568 height 729
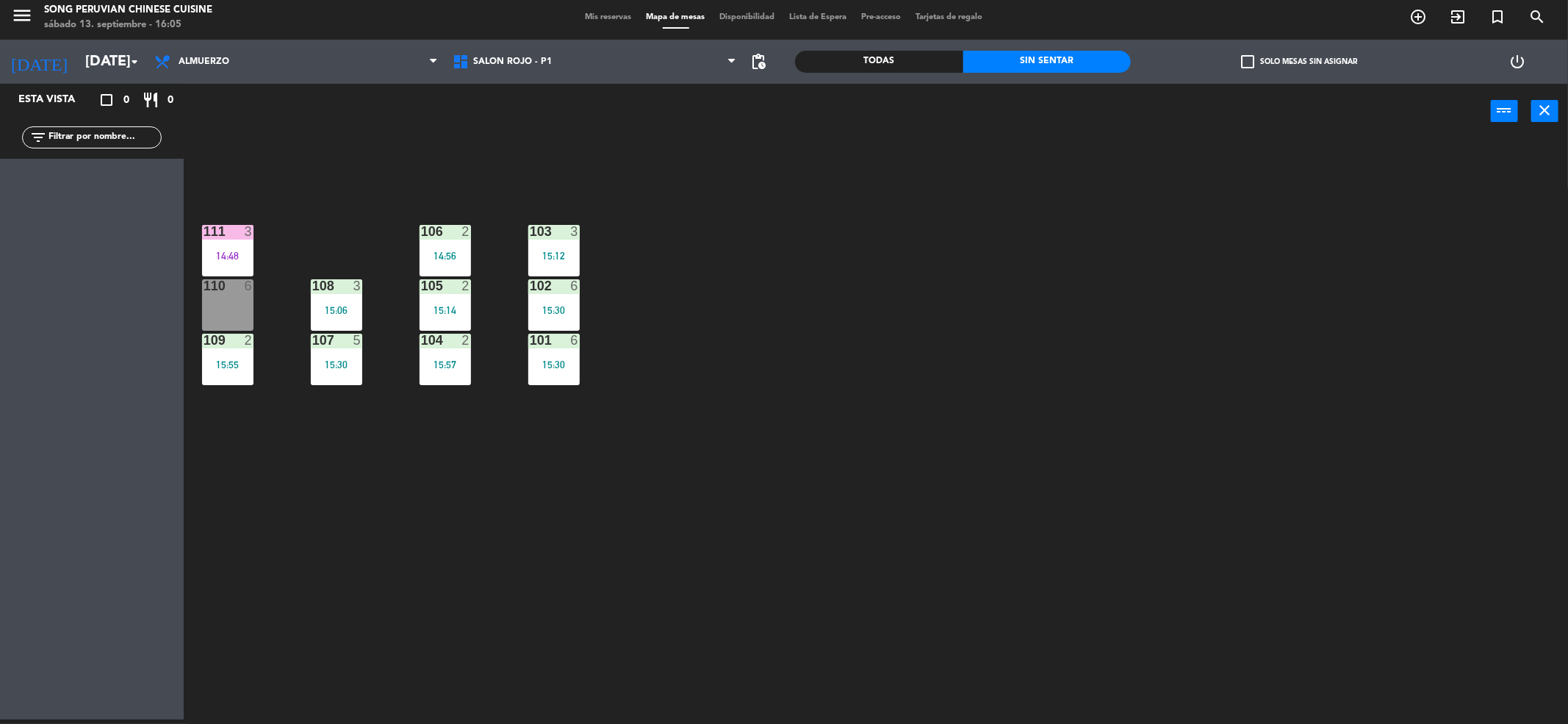
click at [888, 49] on div "Todas Sin sentar" at bounding box center [963, 62] width 336 height 44
click at [888, 55] on div "Todas" at bounding box center [879, 61] width 168 height 22
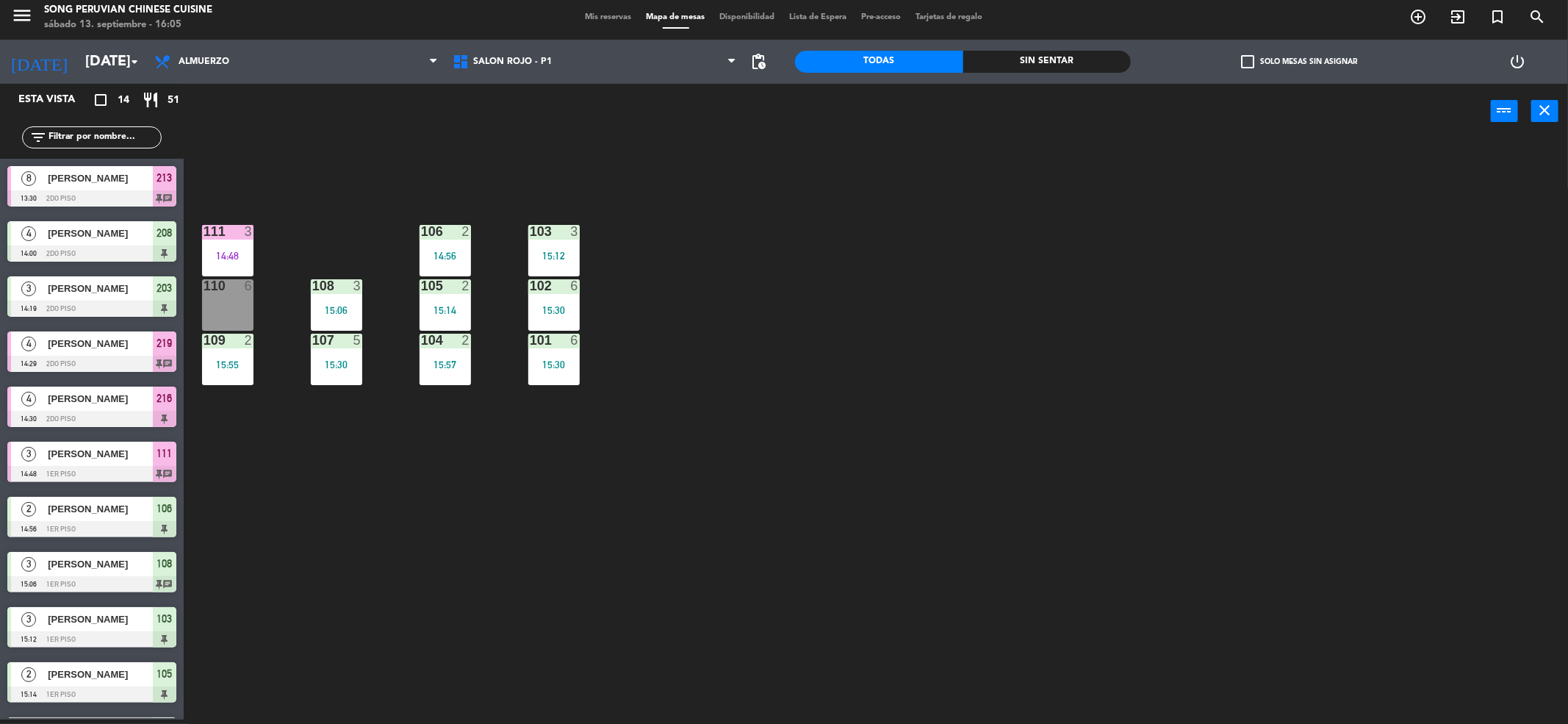
scroll to position [212, 0]
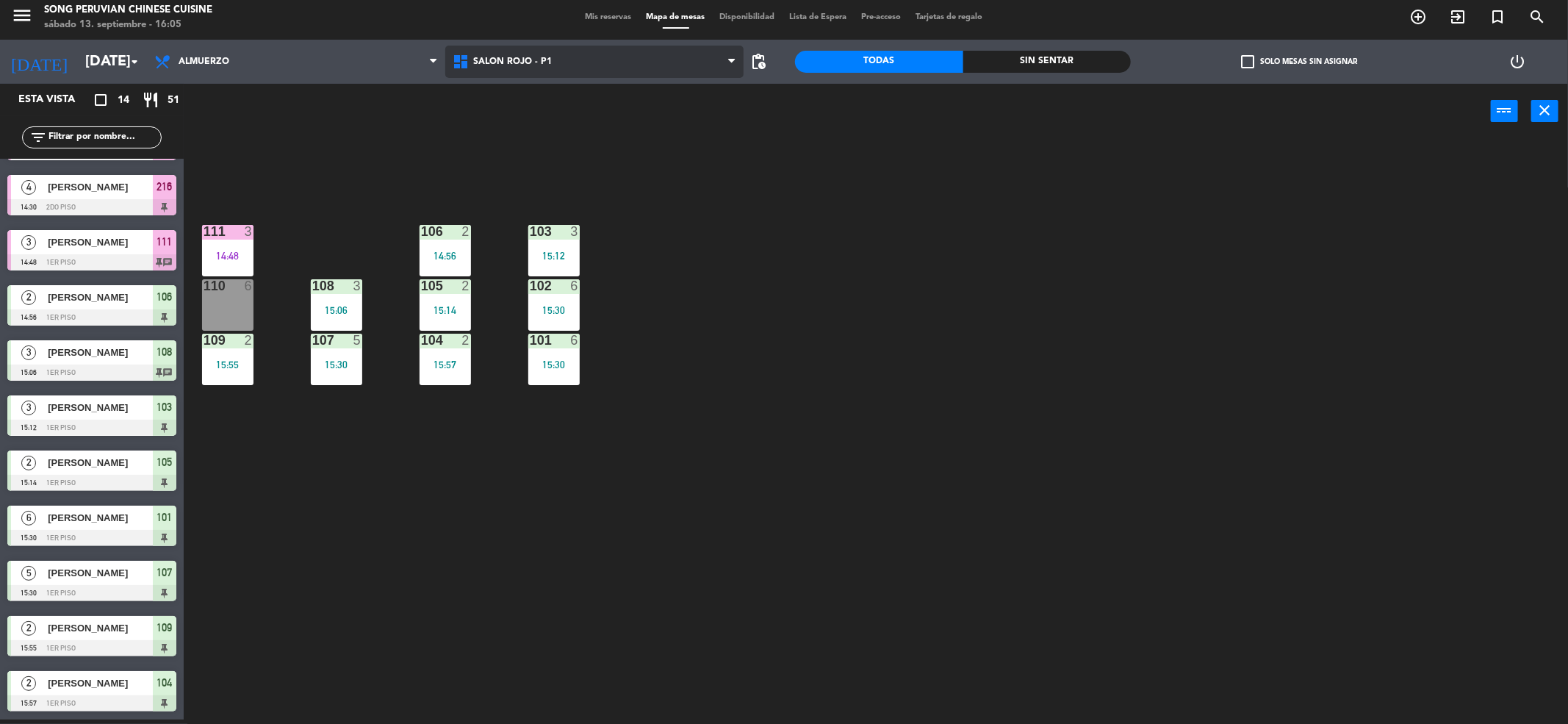
click at [571, 73] on span "SALON ROJO - P1" at bounding box center [594, 62] width 298 height 33
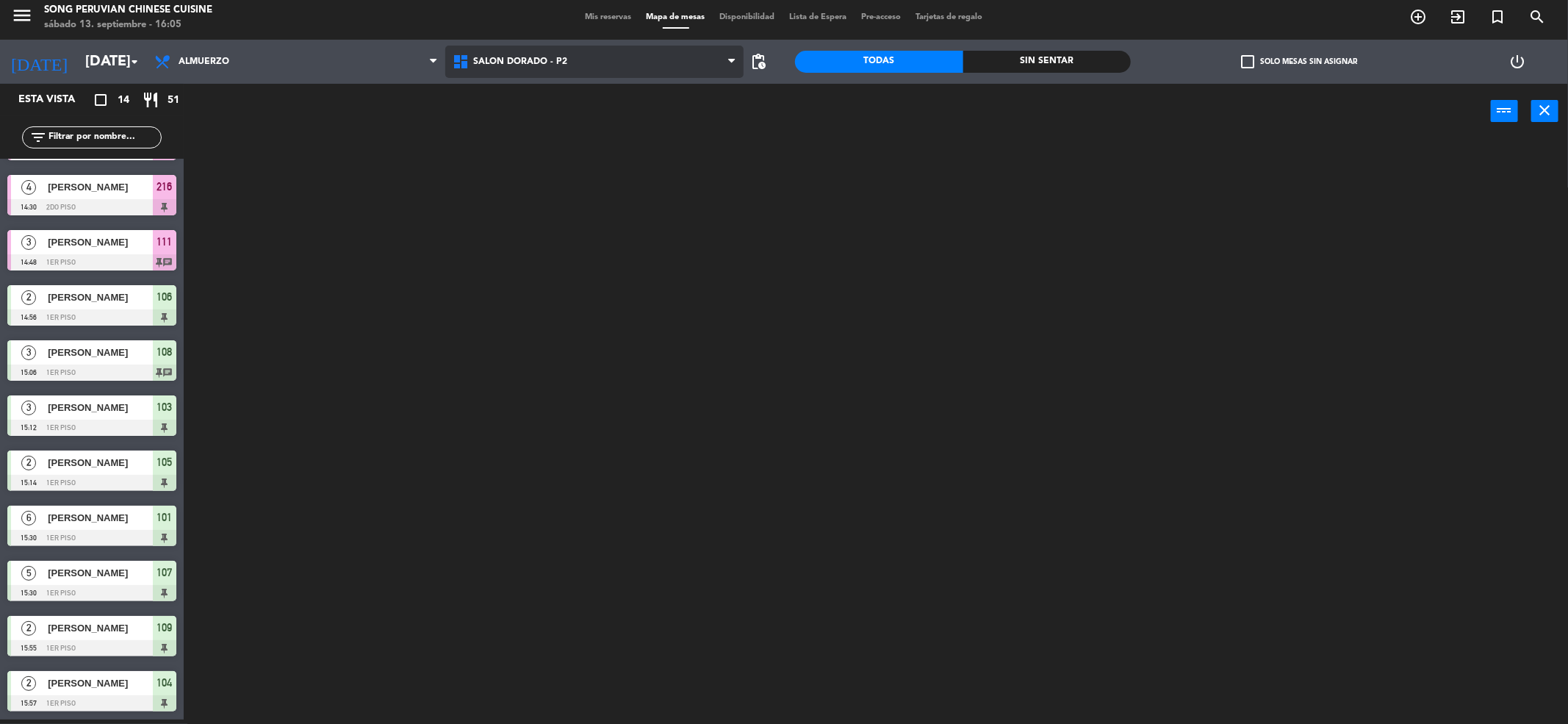
click at [575, 128] on ng-component "menu Song Peruvian Chinese Cuisine [DATE] 13. septiembre - 16:05 Mis reservas M…" at bounding box center [784, 360] width 1568 height 729
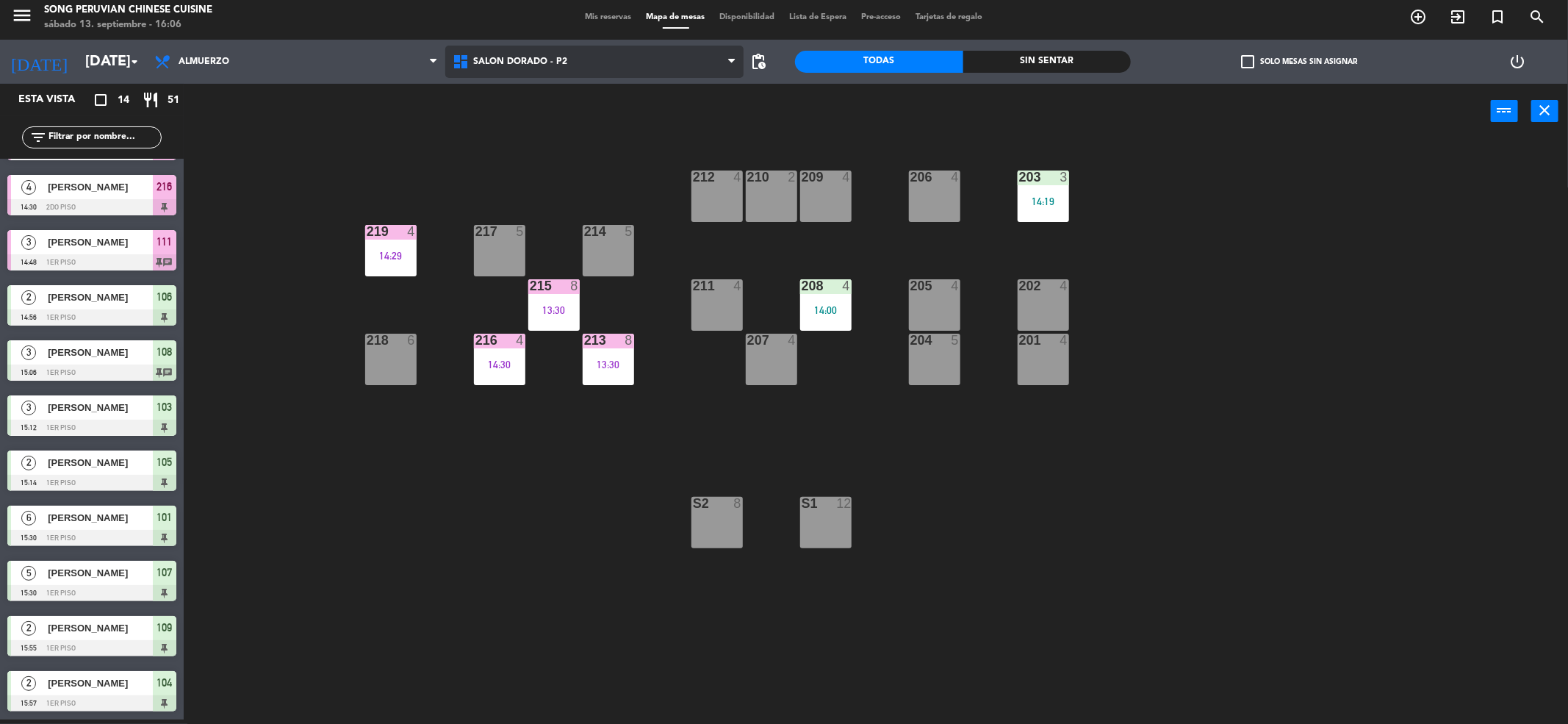
click at [526, 63] on span "SALON DORADO - P2" at bounding box center [520, 62] width 94 height 11
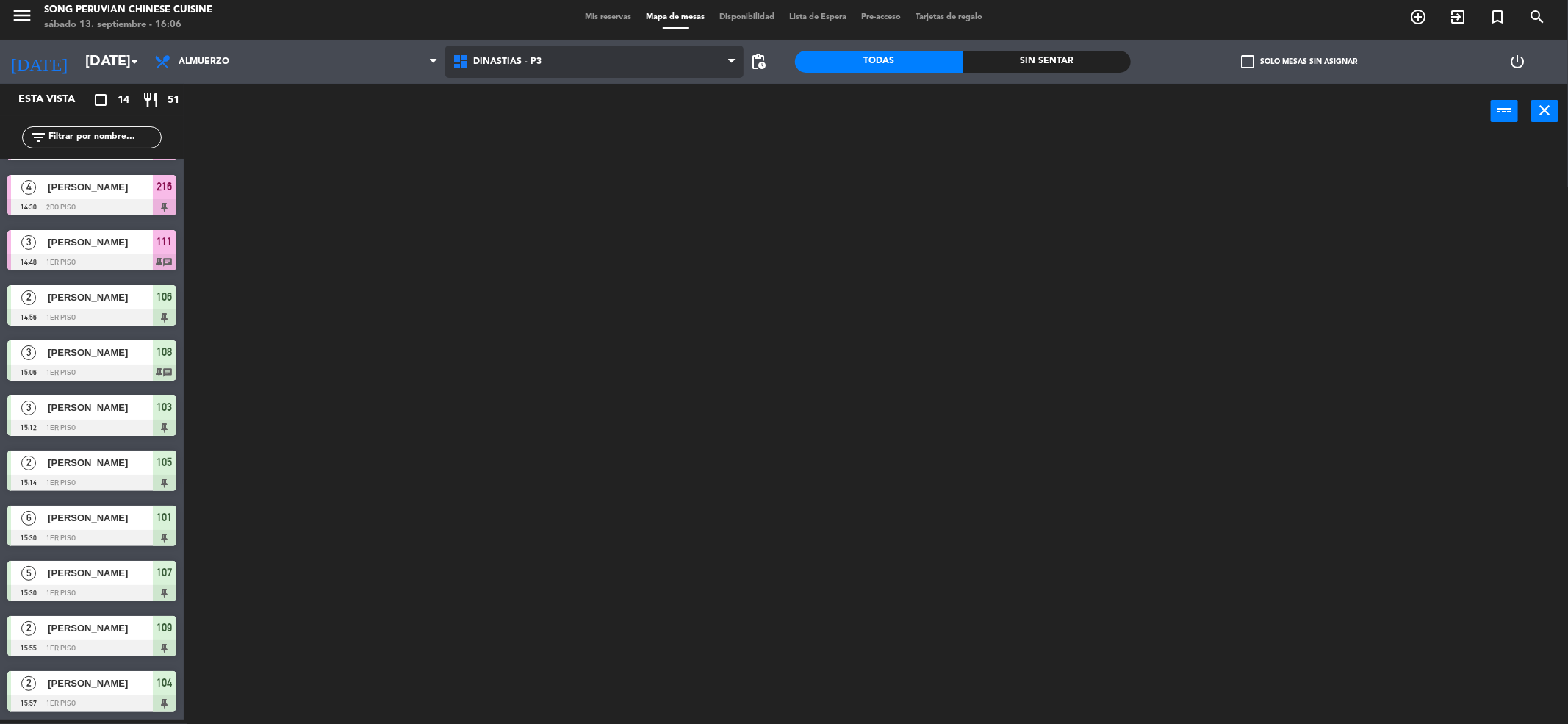
click at [531, 86] on ng-component "menu Song Peruvian Chinese Cuisine [DATE] 13. septiembre - 16:06 Mis reservas M…" at bounding box center [784, 360] width 1568 height 729
click at [548, 71] on span "DINASTIAS - P3" at bounding box center [594, 62] width 298 height 33
click at [537, 153] on ng-component "menu Song Peruvian Chinese Cuisine [DATE] 13. septiembre - 16:06 Mis reservas M…" at bounding box center [784, 360] width 1568 height 729
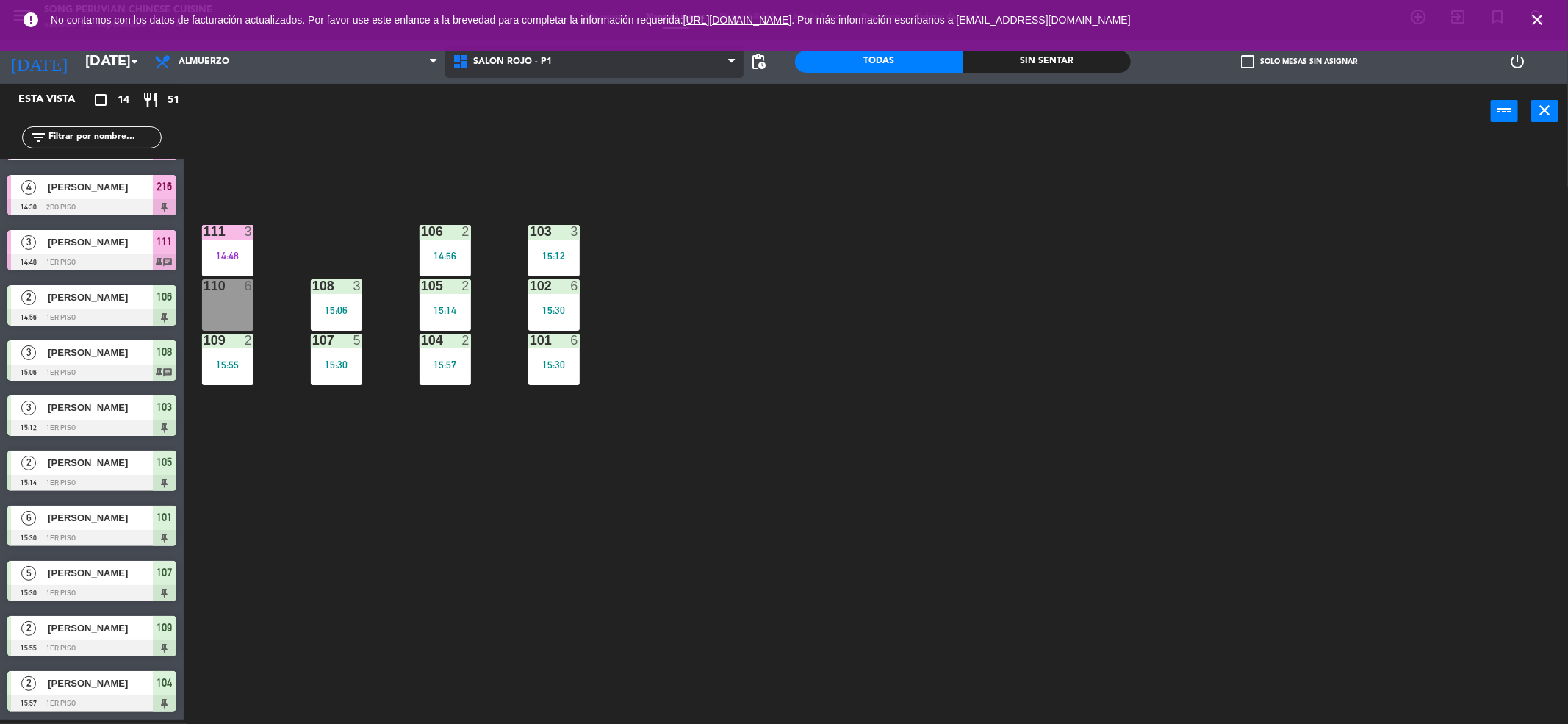
click at [610, 63] on span "SALON ROJO - P1" at bounding box center [594, 62] width 298 height 33
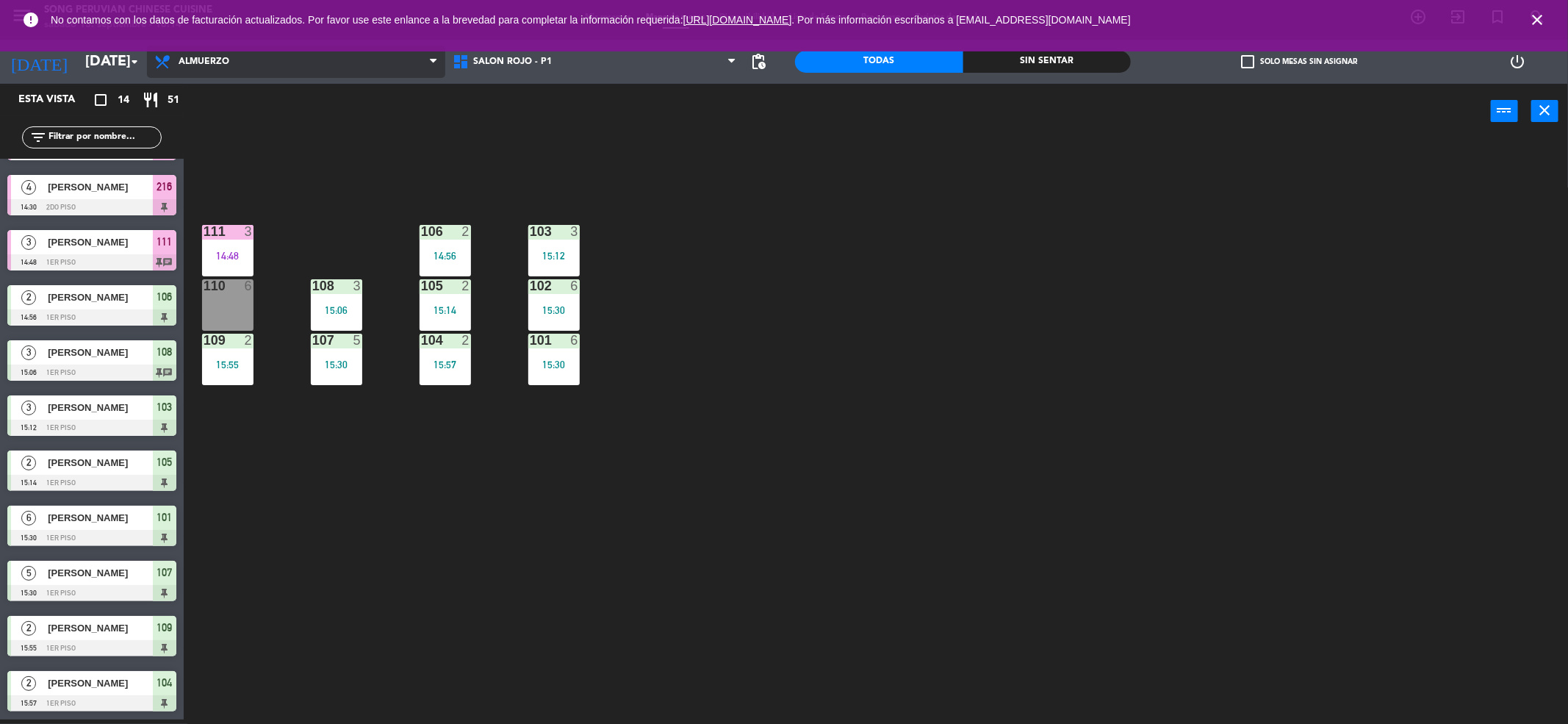
click at [381, 68] on span "Almuerzo" at bounding box center [296, 62] width 298 height 33
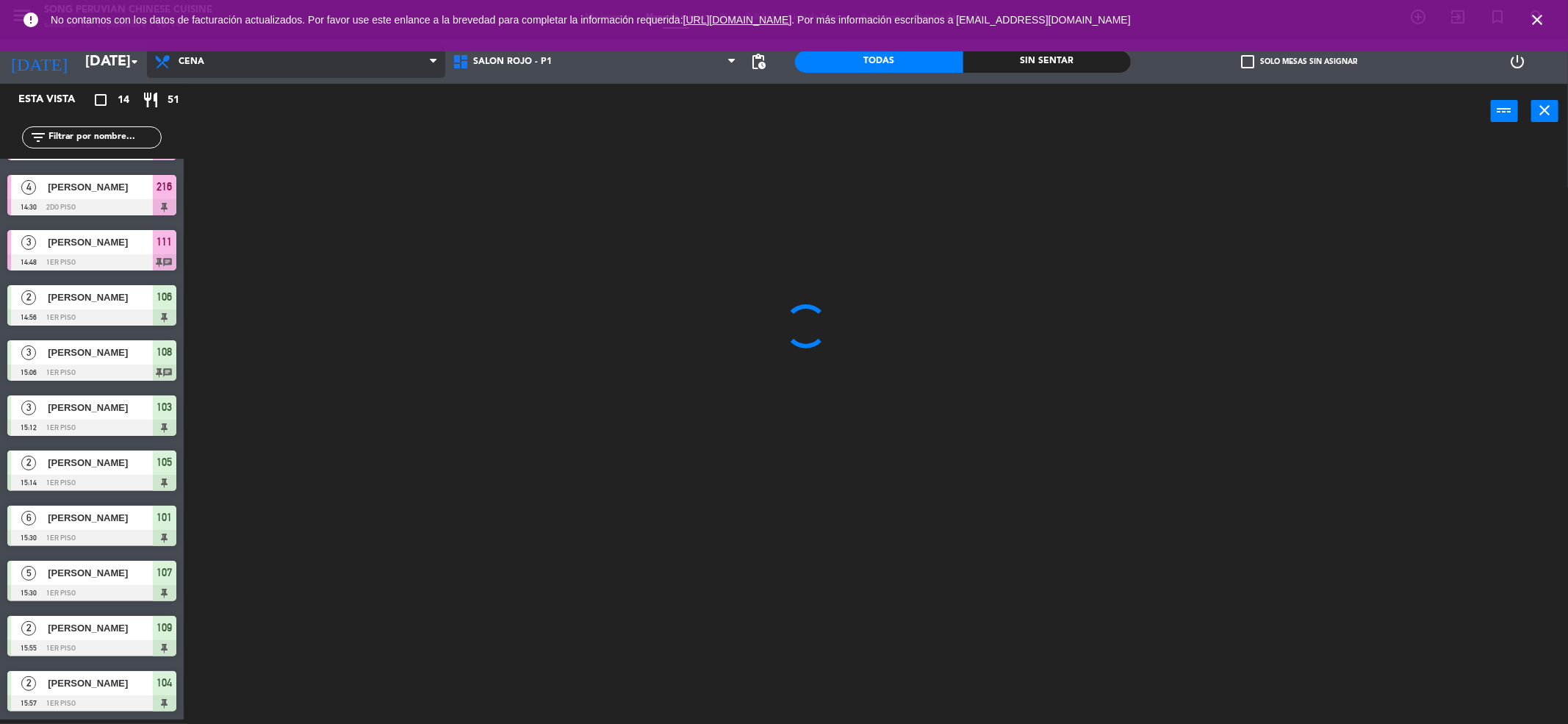
click at [346, 122] on ng-component "menu Song Peruvian Chinese Cuisine [DATE] 13. septiembre - 16:14 Mis reservas M…" at bounding box center [784, 360] width 1568 height 729
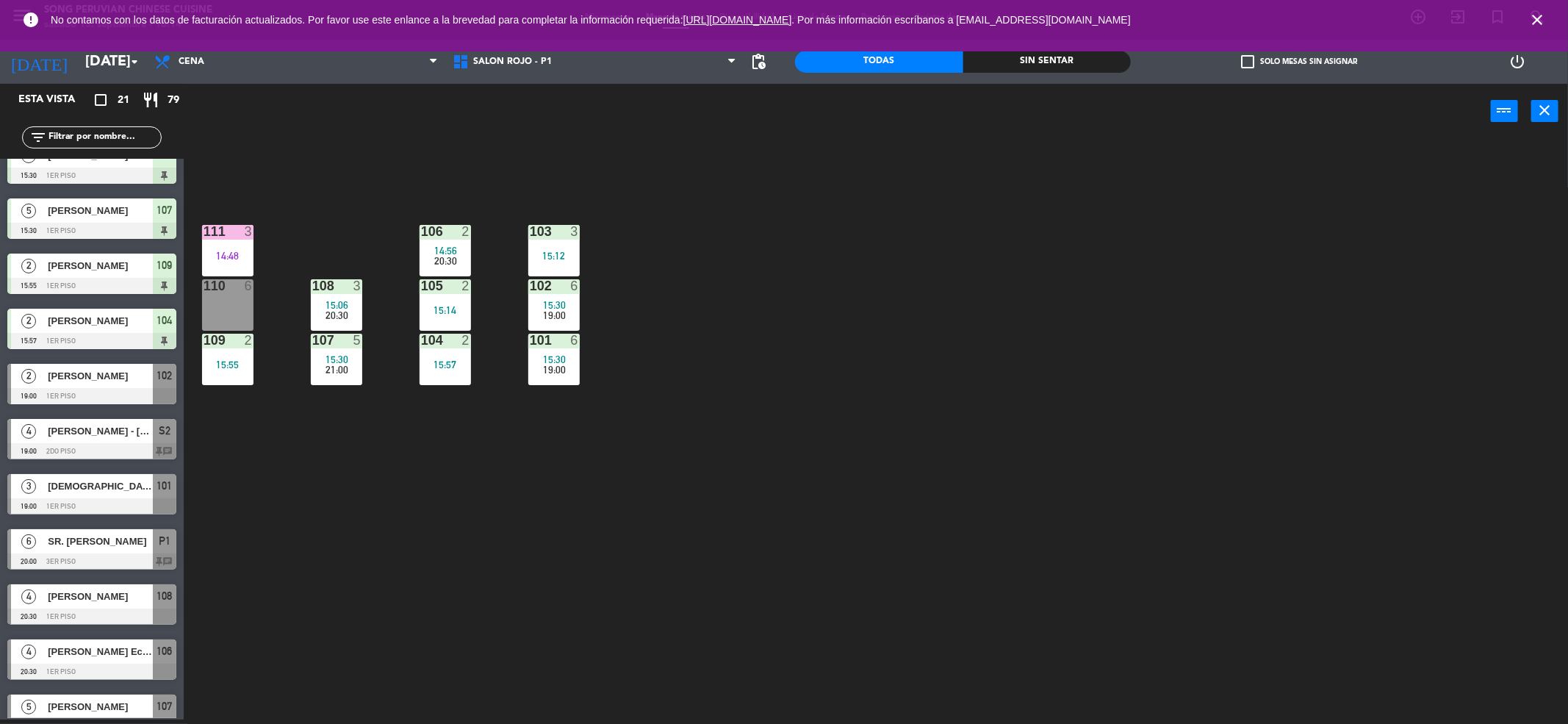
scroll to position [597, 0]
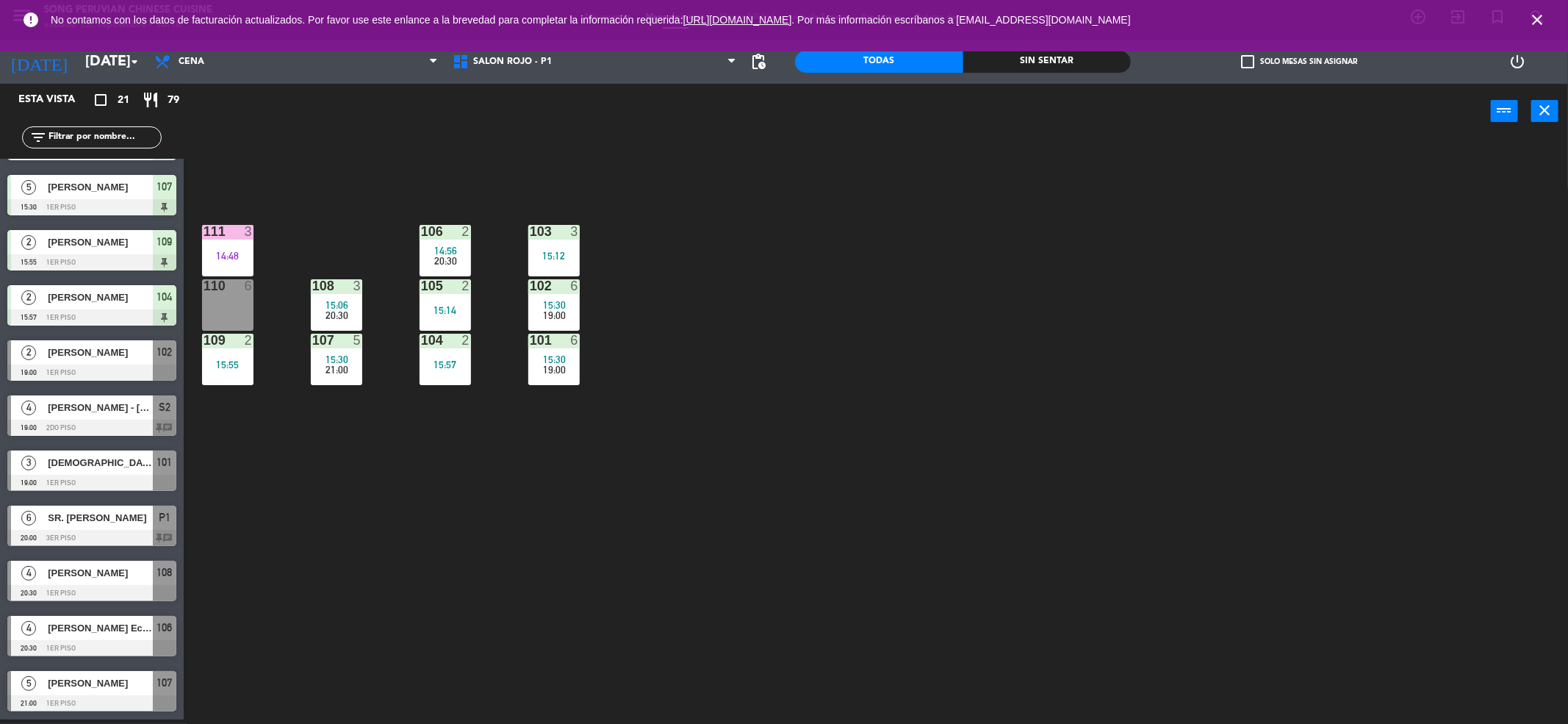
click at [1531, 21] on icon "close" at bounding box center [1537, 19] width 18 height 18
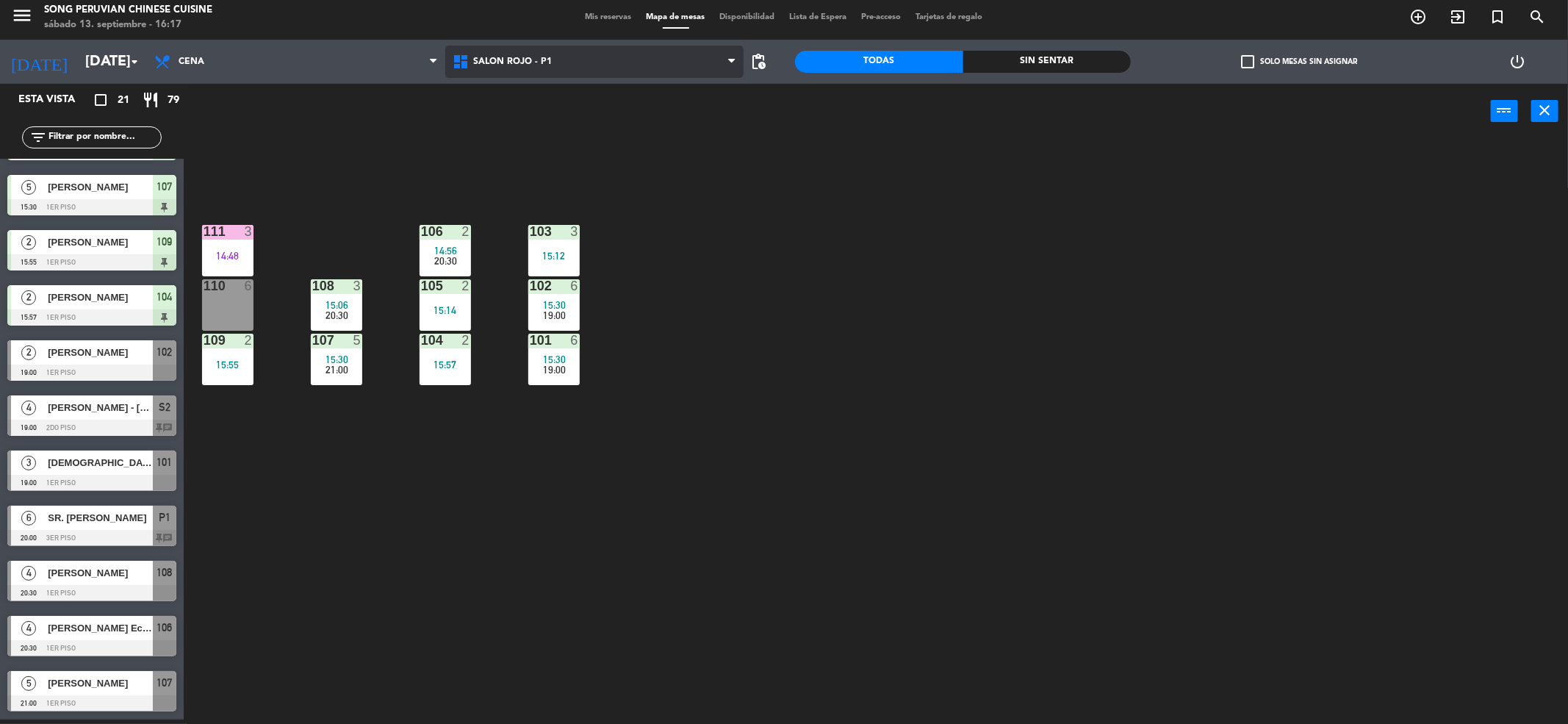
click at [609, 63] on span "SALON ROJO - P1" at bounding box center [594, 62] width 298 height 33
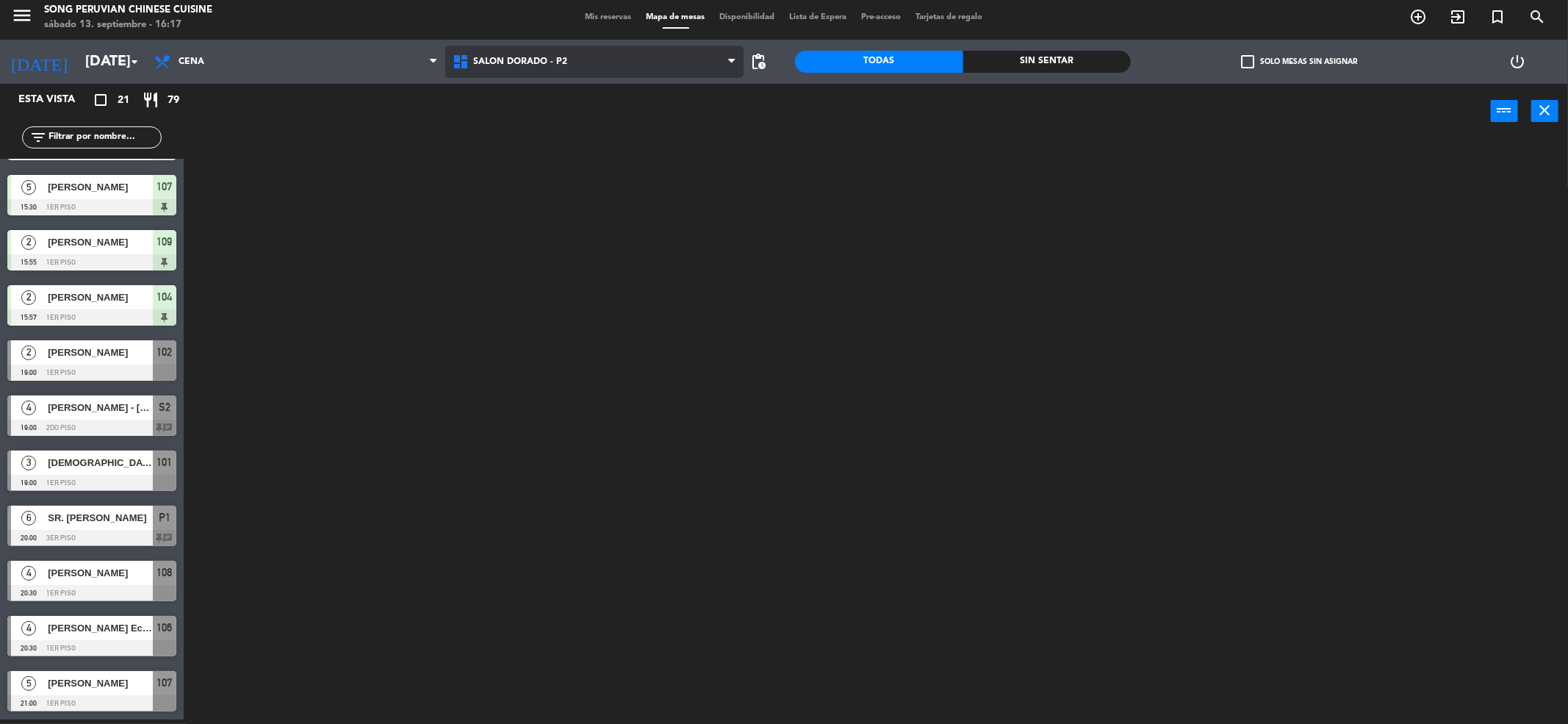
click at [601, 131] on ng-component "menu Song Peruvian Chinese Cuisine [DATE] 13. septiembre - 16:17 Mis reservas M…" at bounding box center [784, 360] width 1568 height 729
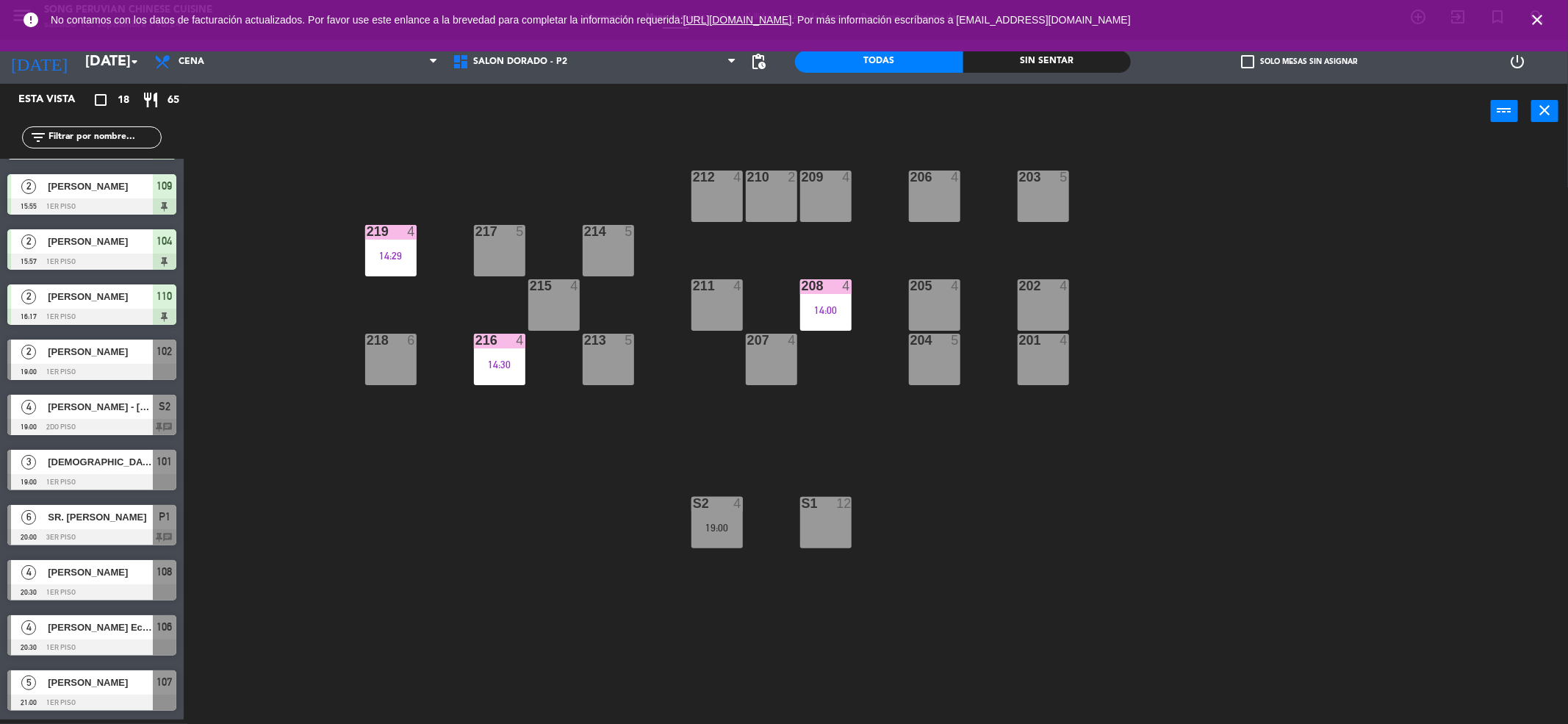
scroll to position [432, 0]
click at [574, 61] on span "SALON DORADO - P2" at bounding box center [594, 62] width 298 height 33
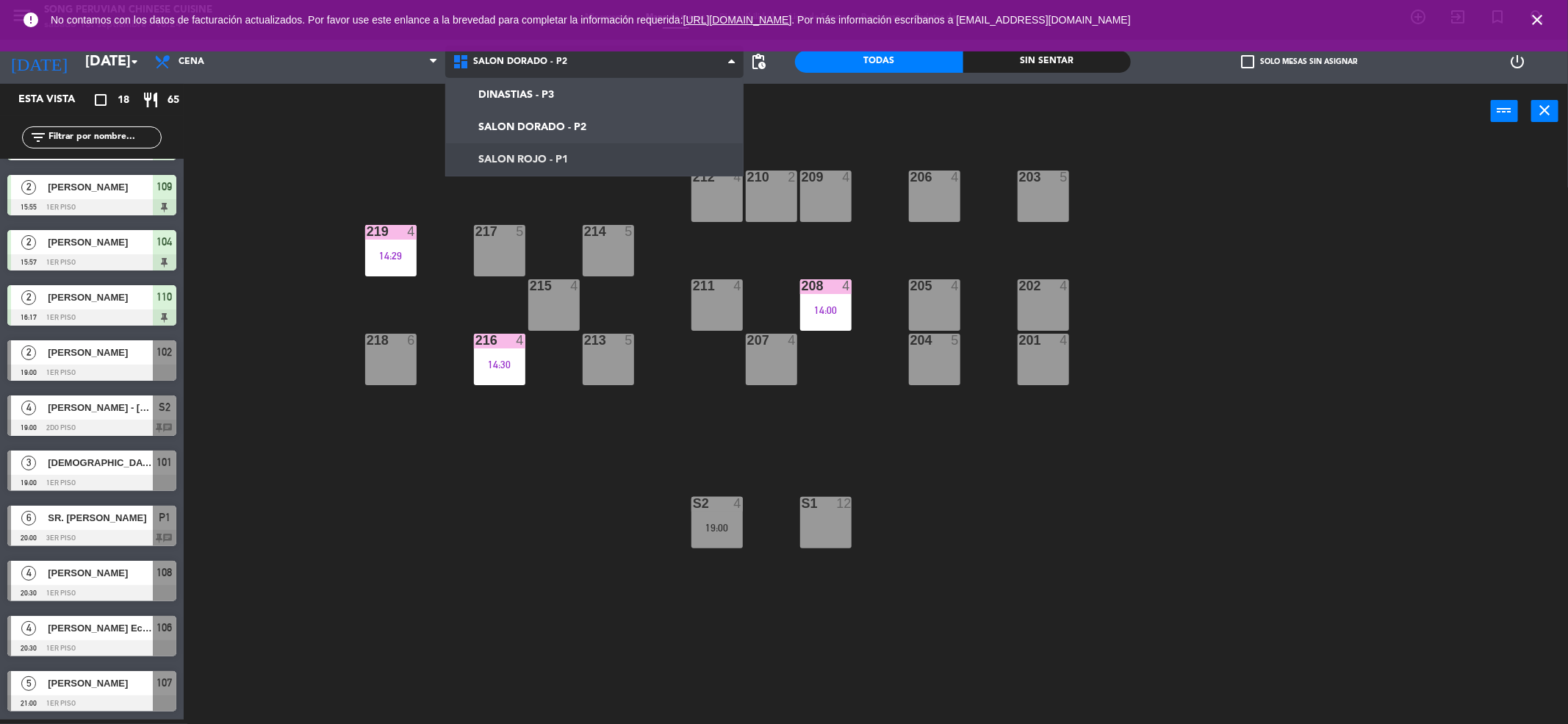
click at [577, 153] on ng-component "menu Song Peruvian Chinese Cuisine [DATE] 13. septiembre - 16:24 Mis reservas M…" at bounding box center [784, 360] width 1568 height 729
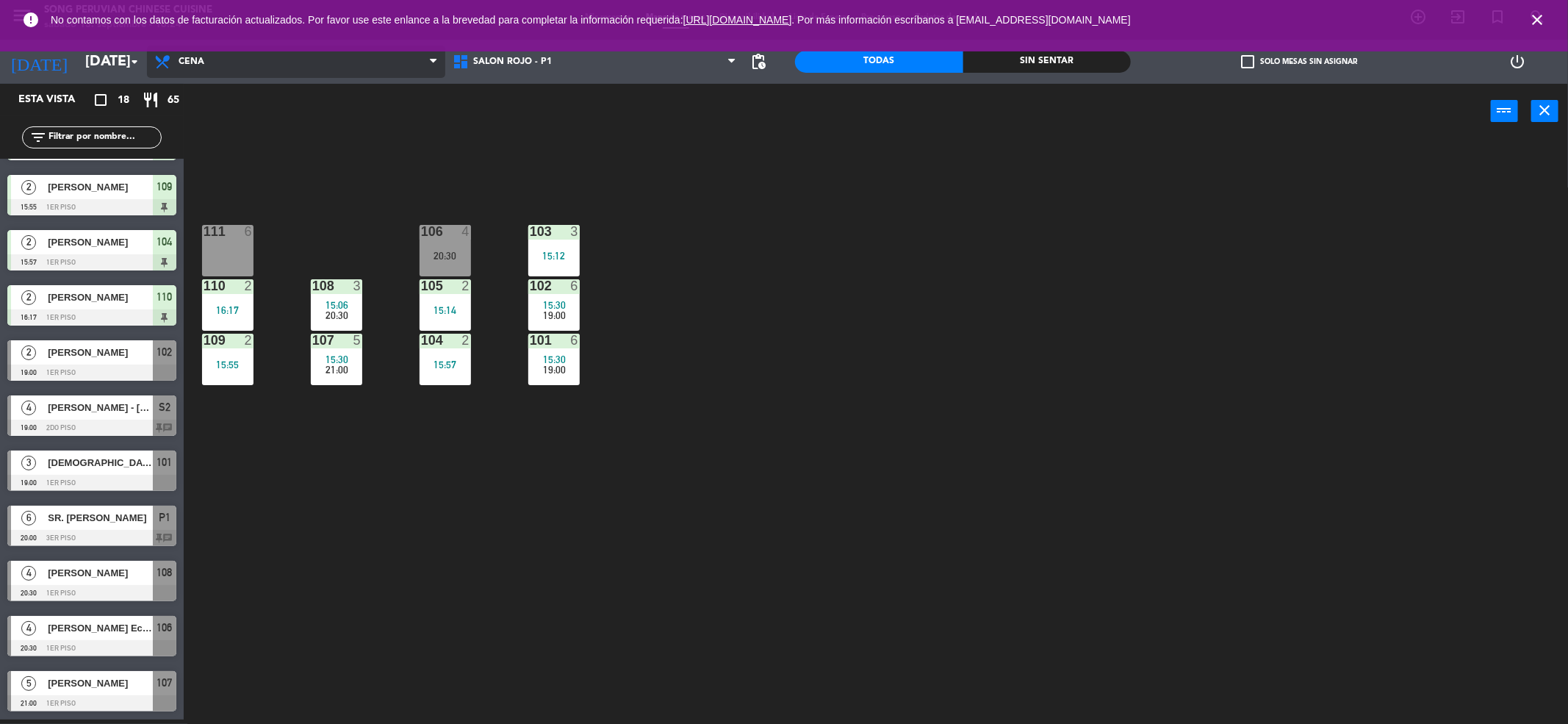
click at [385, 64] on span "Cena" at bounding box center [296, 62] width 298 height 33
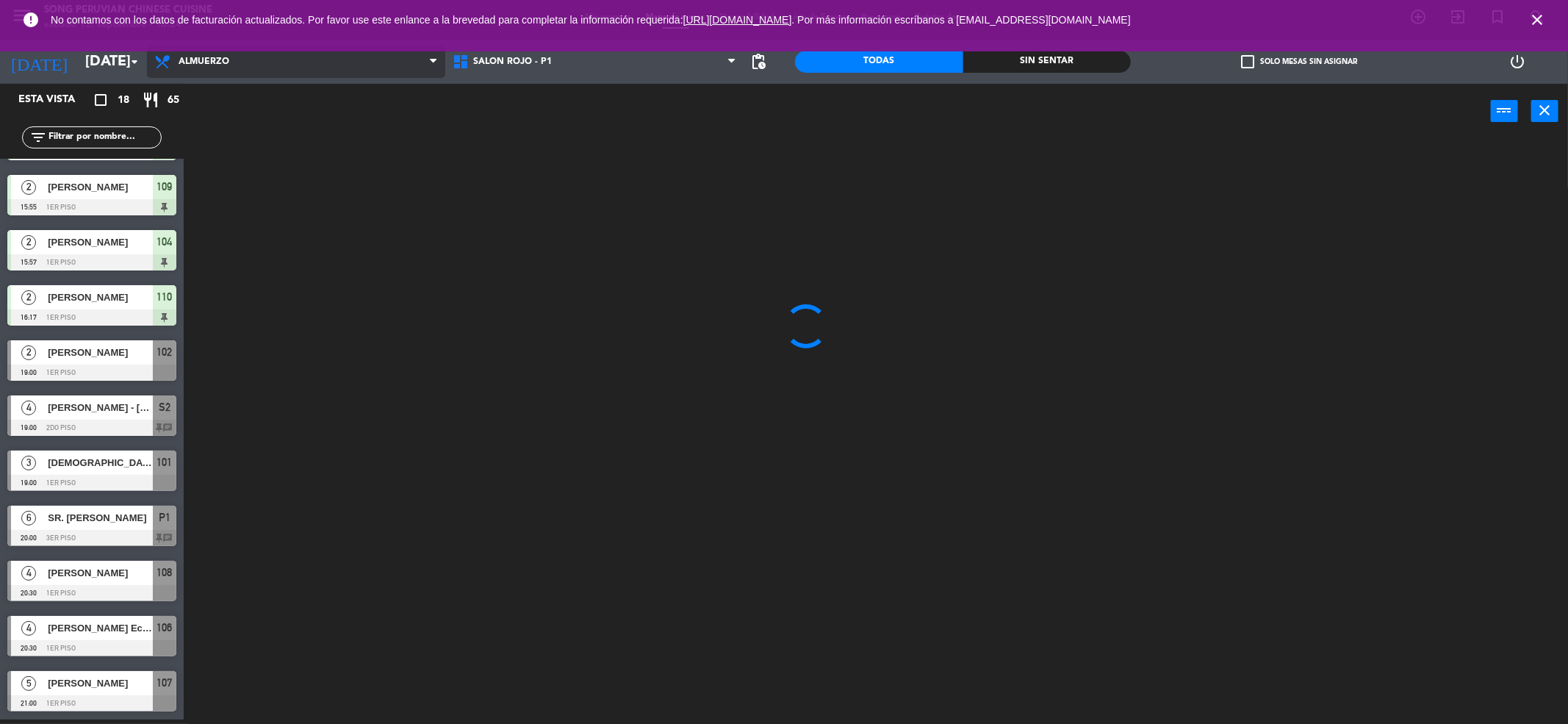
click at [373, 108] on ng-component "menu Song Peruvian Chinese Cuisine [DATE] 13. septiembre - 16:24 Mis reservas M…" at bounding box center [784, 360] width 1568 height 729
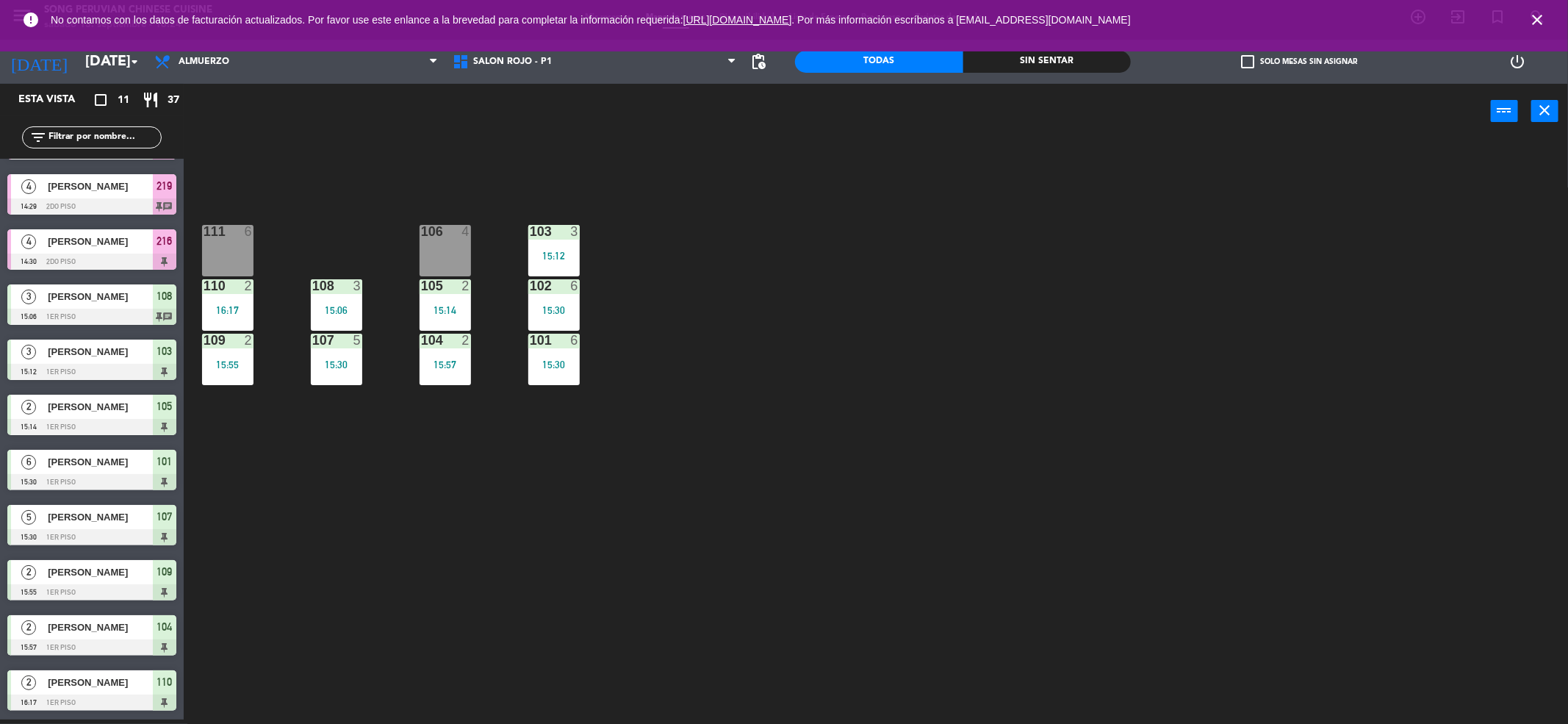
click at [1538, 19] on icon "close" at bounding box center [1537, 19] width 18 height 18
